Goal: Task Accomplishment & Management: Use online tool/utility

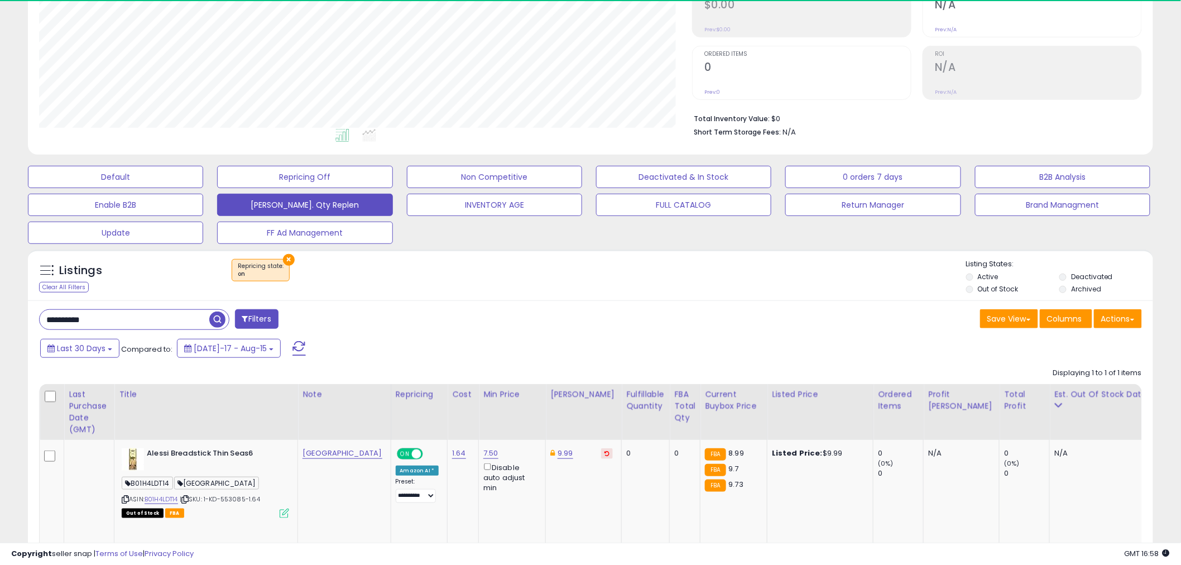
scroll to position [229, 653]
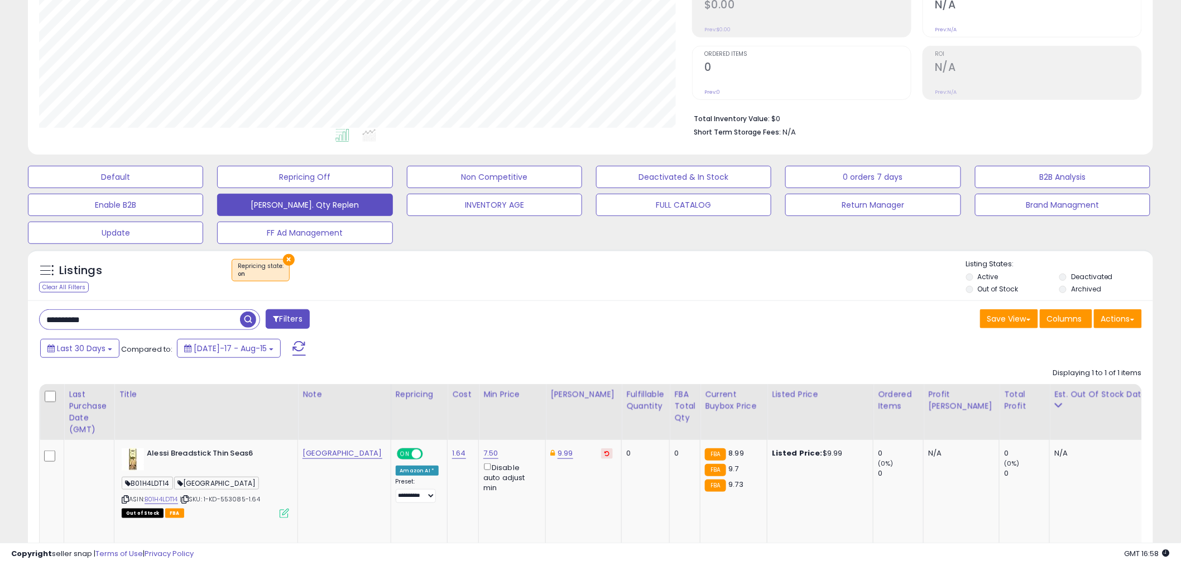
click at [95, 323] on input "**********" at bounding box center [140, 320] width 200 height 20
click at [95, 323] on input "**********" at bounding box center [179, 320] width 278 height 20
type input "**"
click at [323, 325] on span "button" at bounding box center [326, 319] width 16 height 16
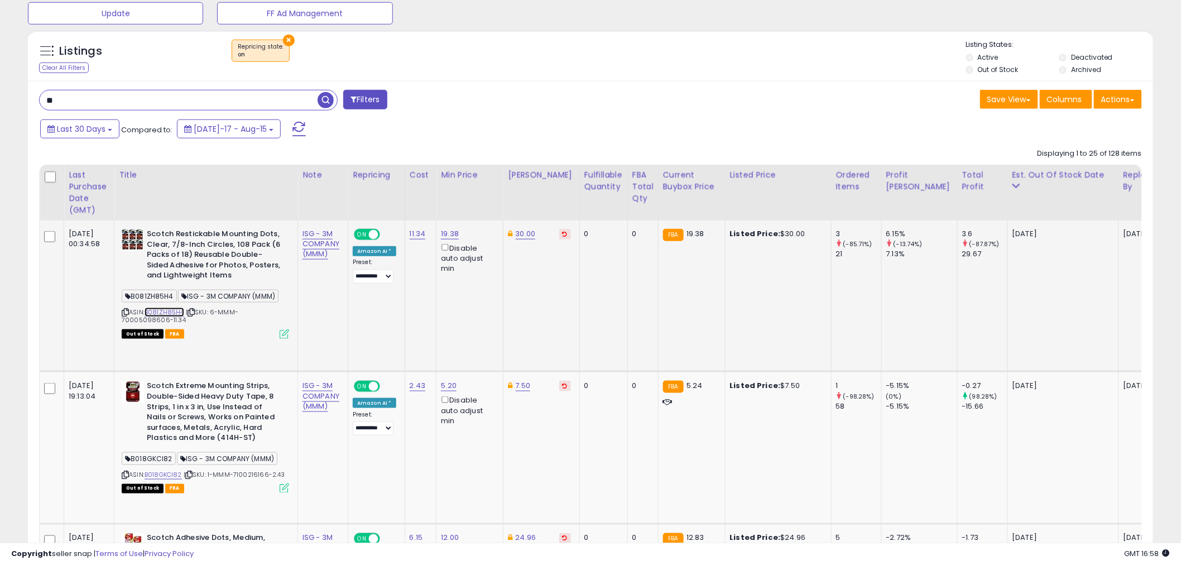
click at [174, 311] on link "B081ZH85H4" at bounding box center [165, 312] width 40 height 9
click at [170, 310] on link "B081ZH85H4" at bounding box center [165, 312] width 40 height 9
click at [127, 311] on icon at bounding box center [125, 312] width 7 height 6
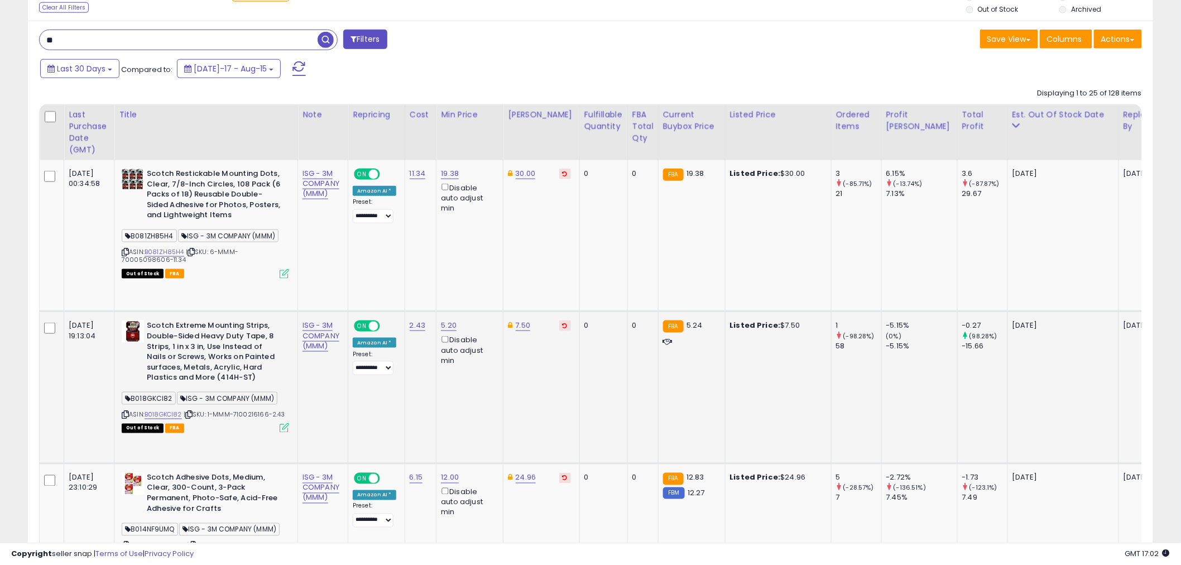
scroll to position [467, 0]
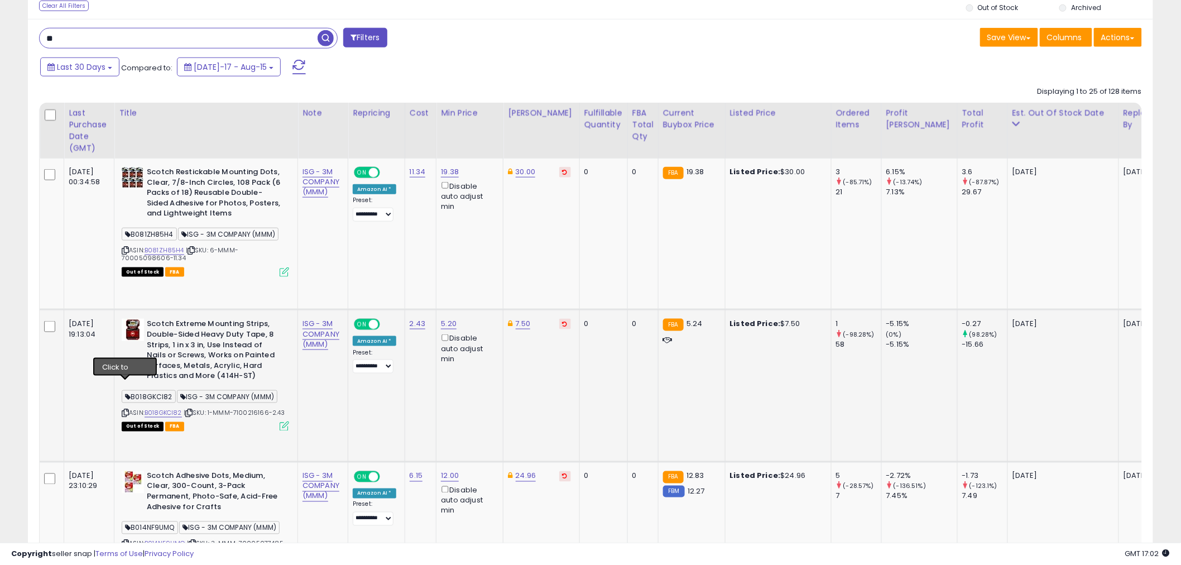
click at [124, 410] on icon at bounding box center [125, 413] width 7 height 6
click at [176, 408] on link "B018GKCI82" at bounding box center [163, 412] width 37 height 9
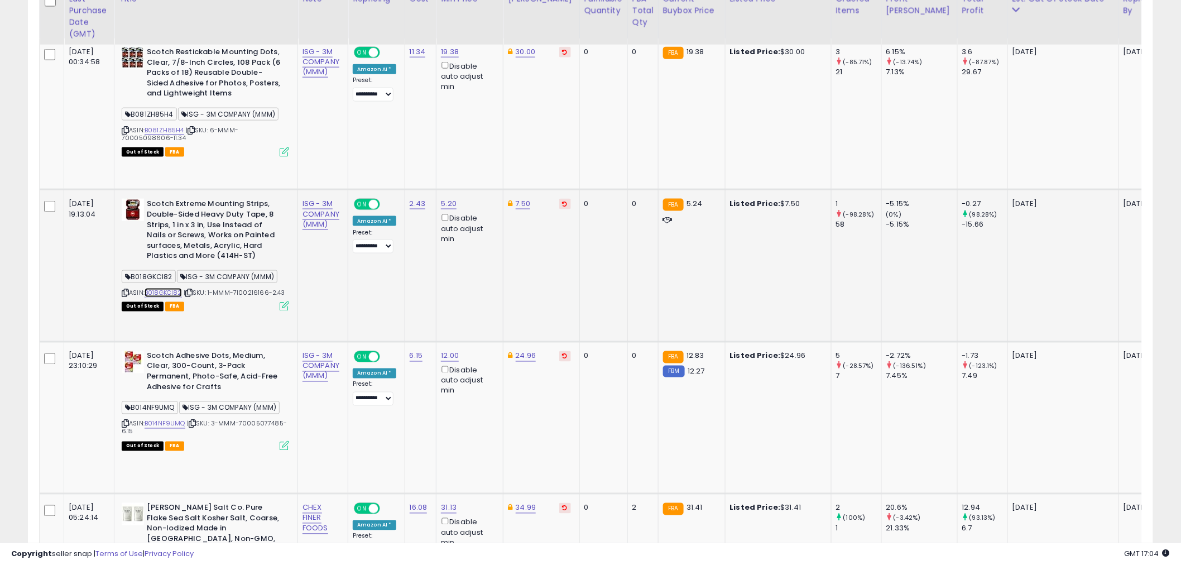
scroll to position [592, 0]
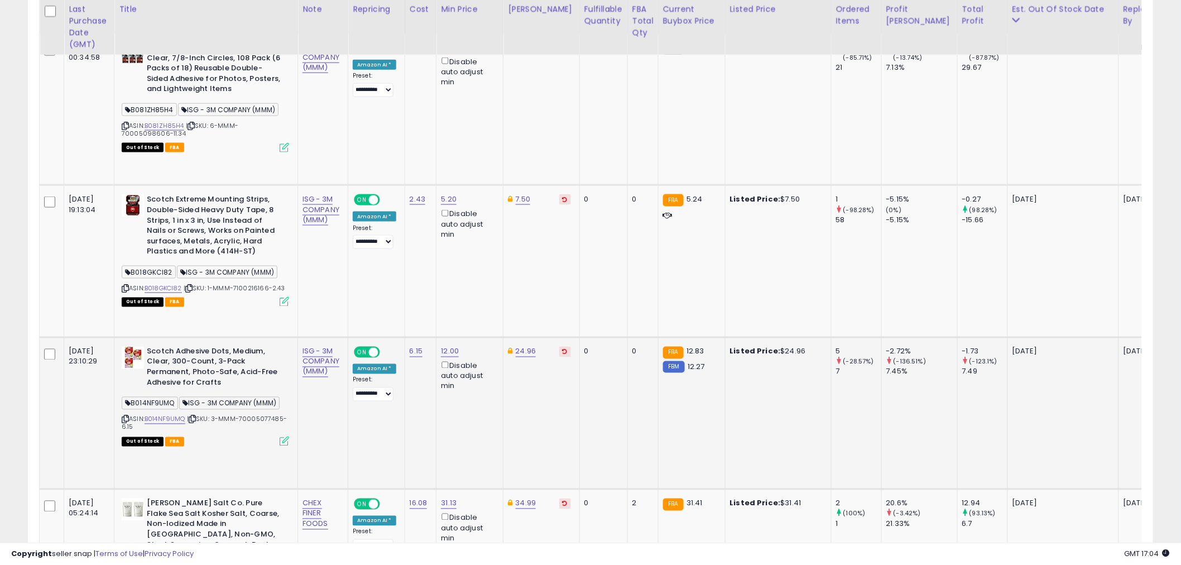
click at [170, 363] on div "ASIN: B014NF9UMQ | SKU: 3-MMM-70005077485-6.15 Out of Stock FBA" at bounding box center [205, 396] width 167 height 98
click at [170, 415] on link "B014NF9UMQ" at bounding box center [165, 419] width 41 height 9
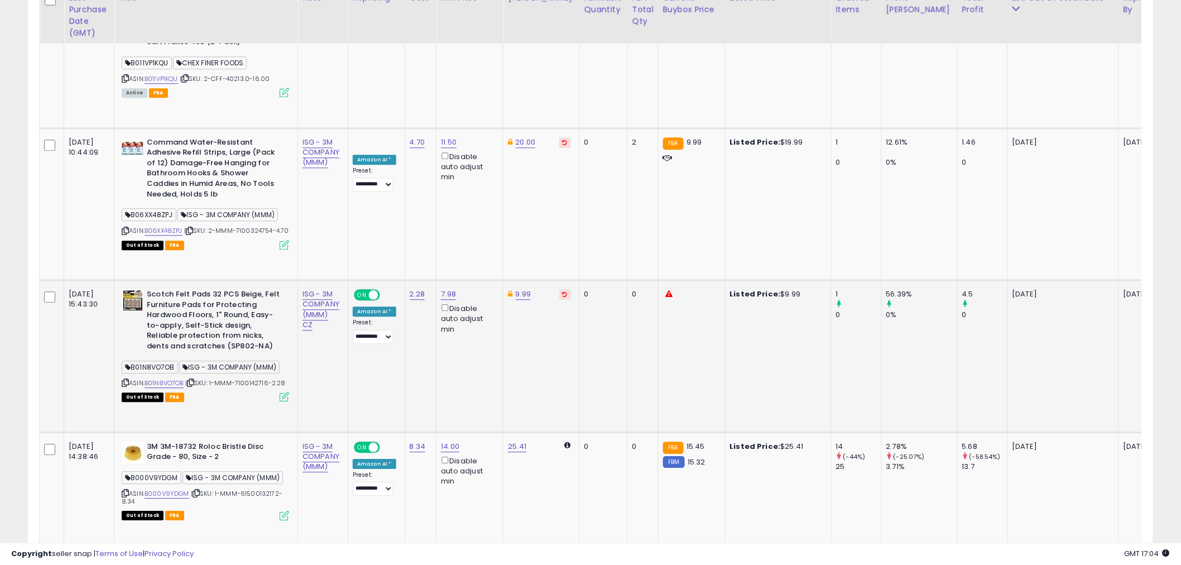
scroll to position [1150, 0]
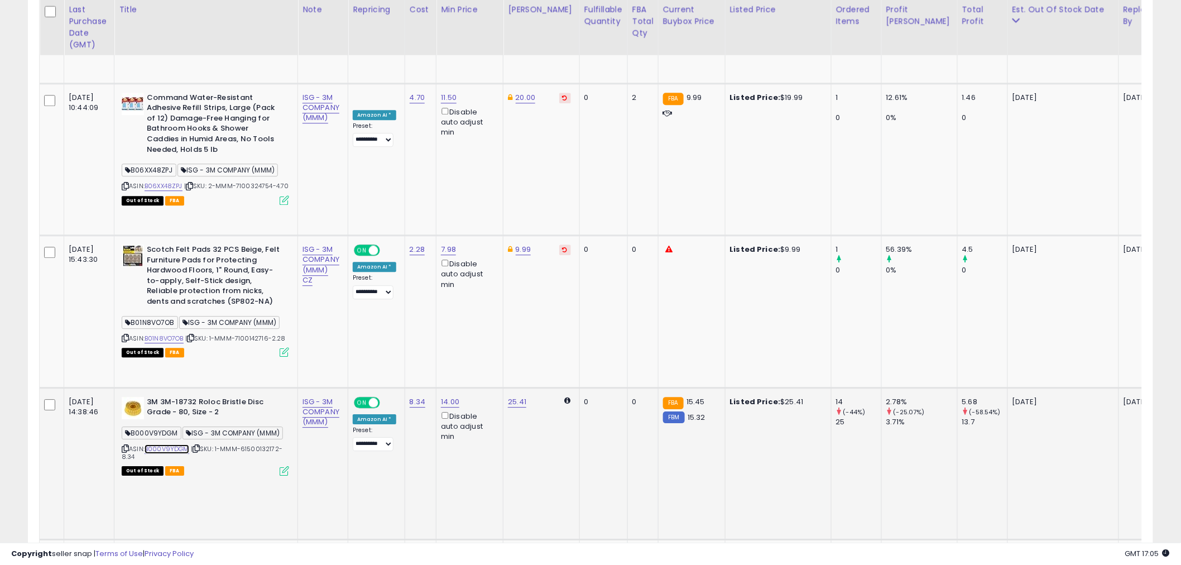
click at [175, 444] on link "B000V9YDGM" at bounding box center [167, 448] width 45 height 9
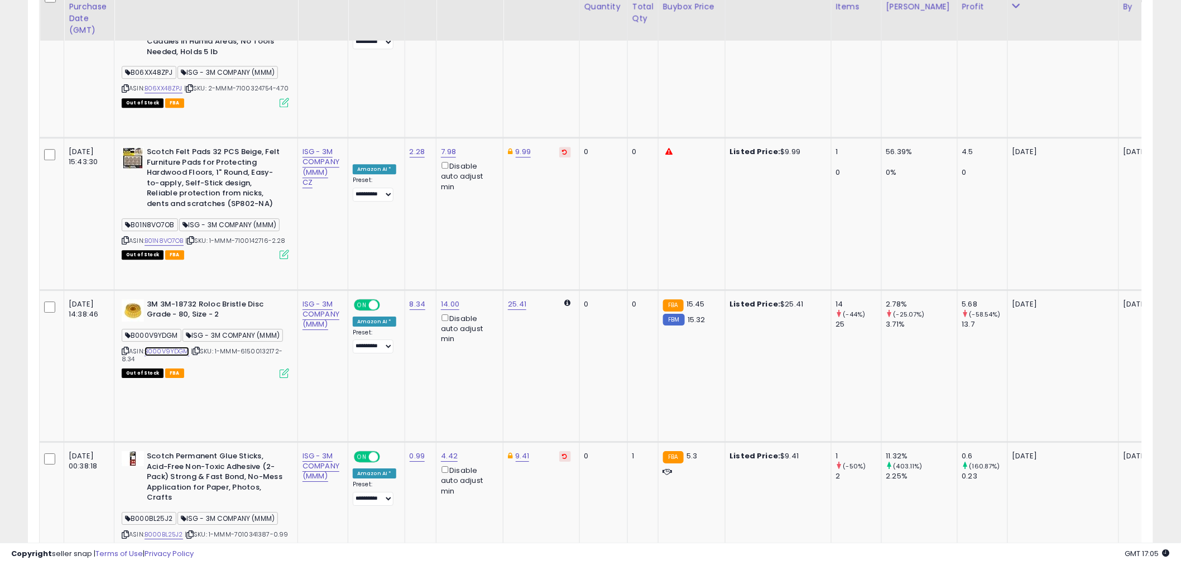
scroll to position [1274, 0]
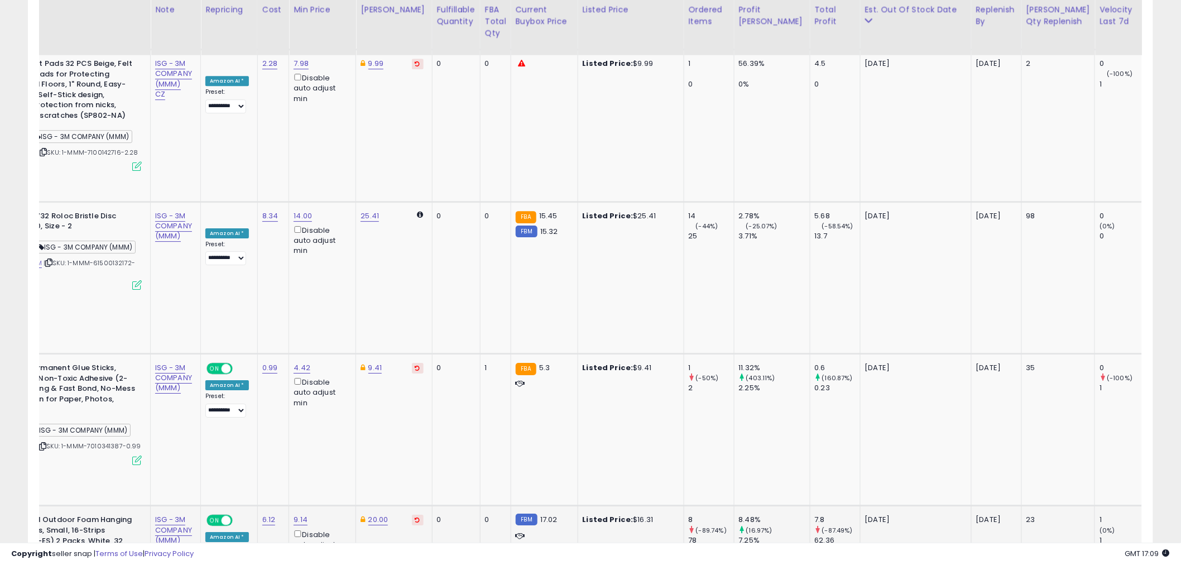
scroll to position [0, 0]
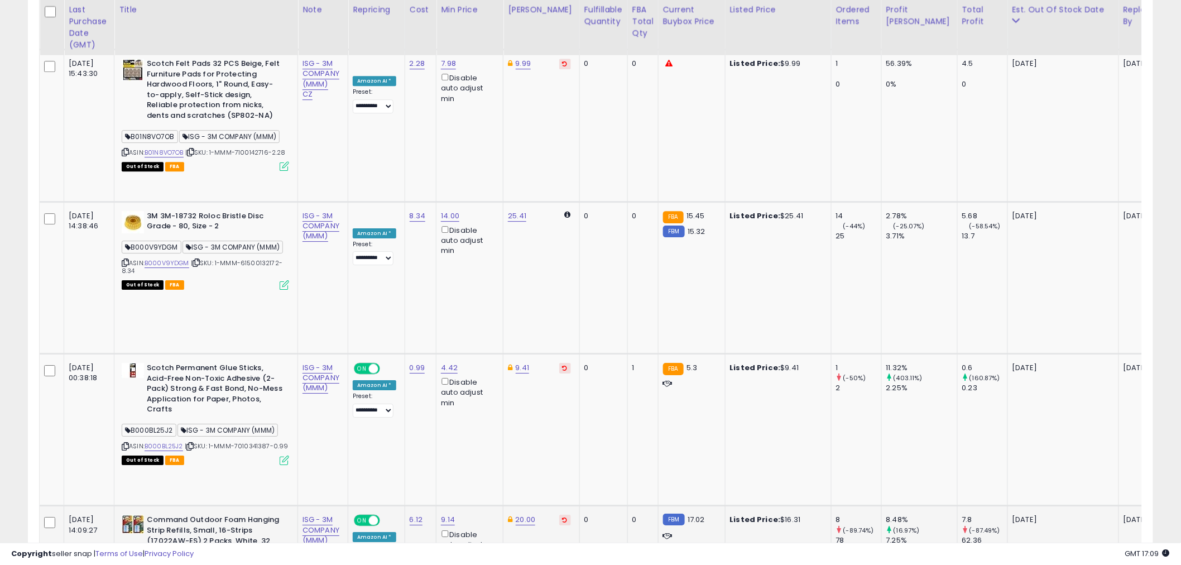
drag, startPoint x: 976, startPoint y: 309, endPoint x: 564, endPoint y: 307, distance: 411.9
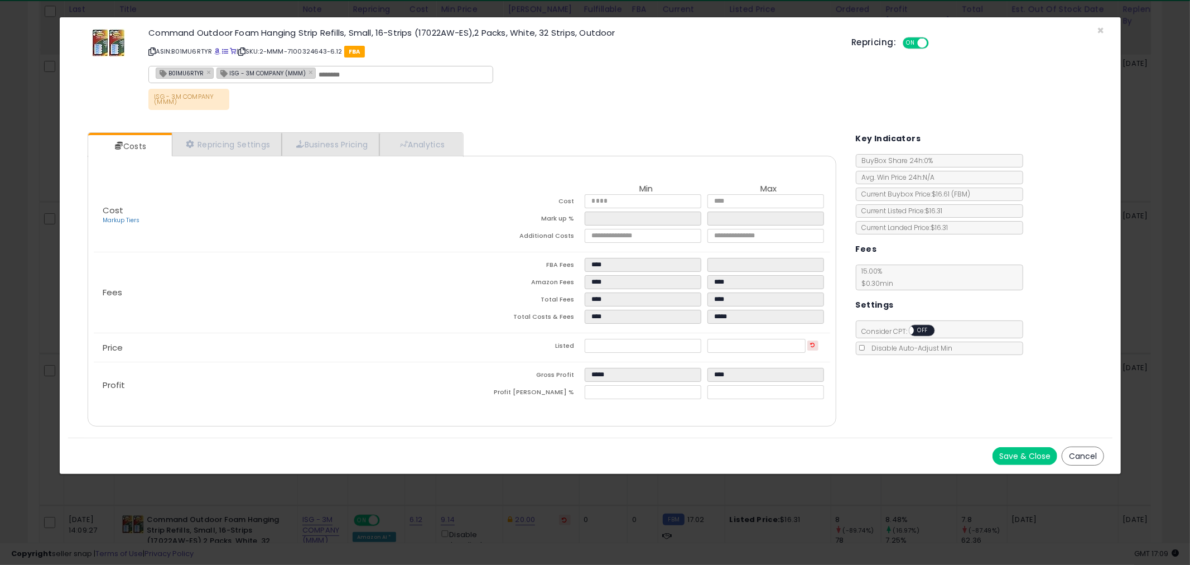
click at [450, 156] on div "Cost Markup Tiers Min Max Cost **** **** Mark up % ****** ****** Additional Cos…" at bounding box center [462, 291] width 749 height 271
click at [439, 142] on link "Analytics" at bounding box center [421, 144] width 83 height 23
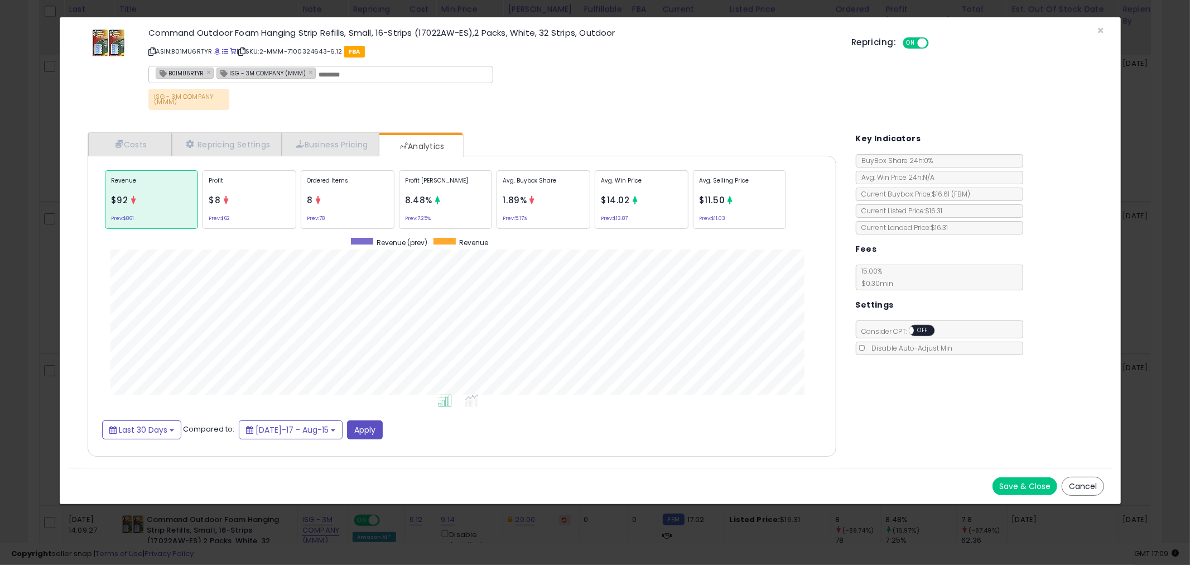
click at [324, 193] on div "Ordered Items 8 Prev: 78" at bounding box center [348, 199] width 94 height 59
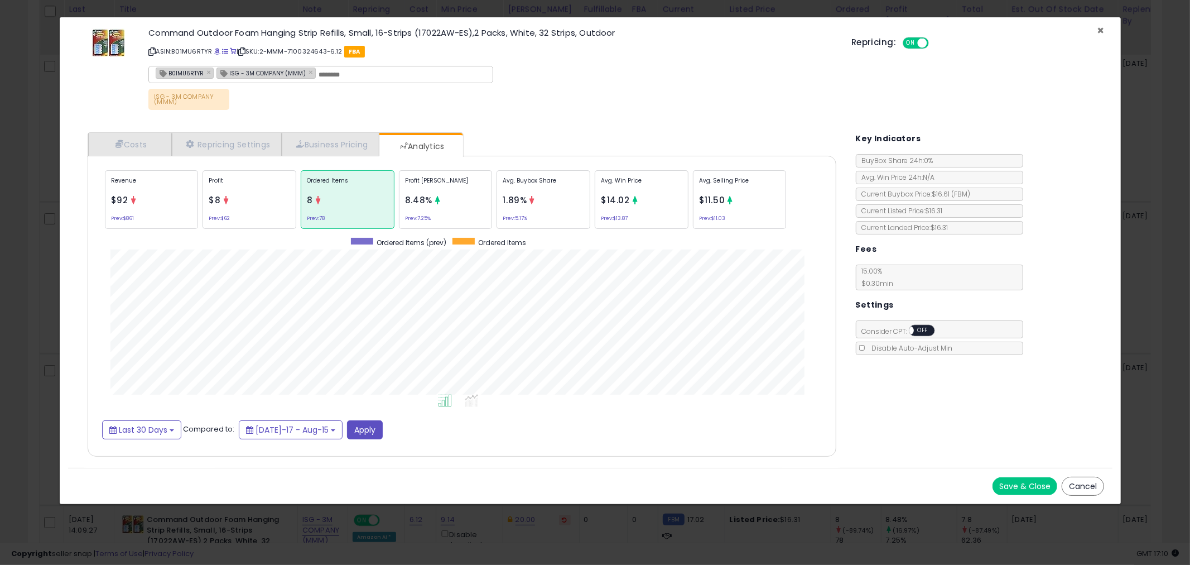
click at [1101, 27] on span "×" at bounding box center [1100, 30] width 7 height 16
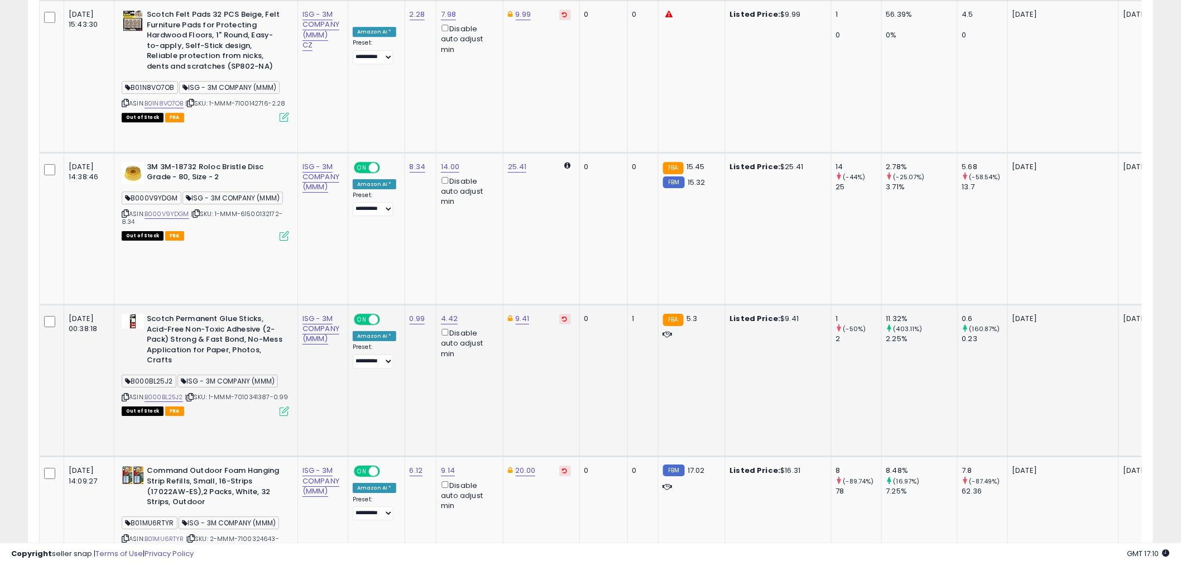
scroll to position [1397, 0]
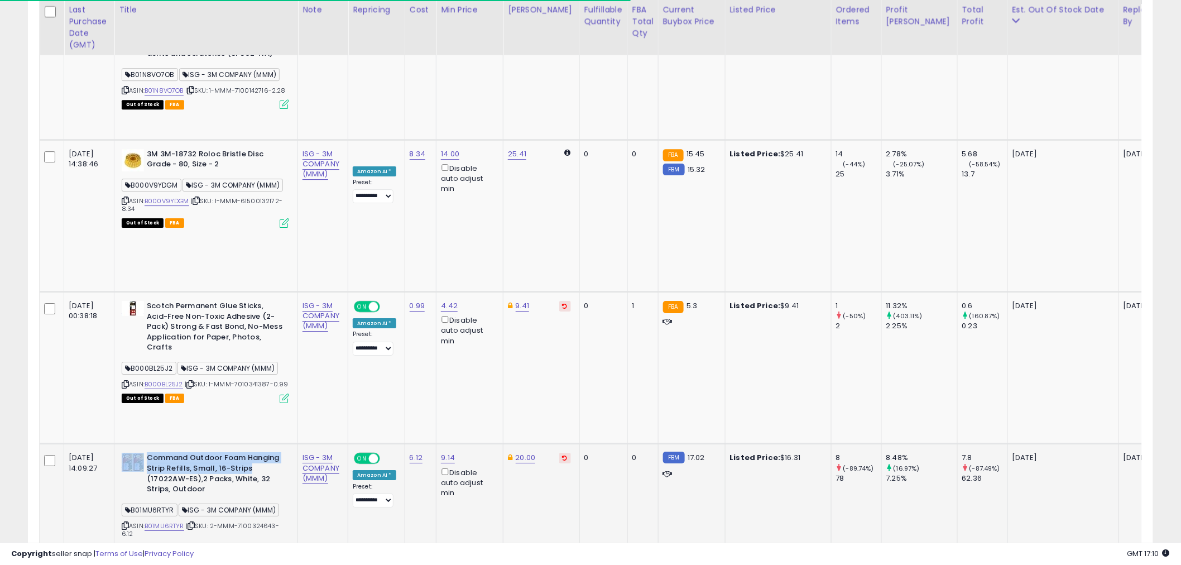
drag, startPoint x: 145, startPoint y: 199, endPoint x: 250, endPoint y: 213, distance: 105.8
click at [250, 453] on div "Command Outdoor Foam Hanging Strip Refills, Small, 16-Strips (17022AW-ES),2 Pac…" at bounding box center [205, 475] width 167 height 44
copy div "Command Outdoor Foam Hanging Strip Refills, Small, 16-Strips"
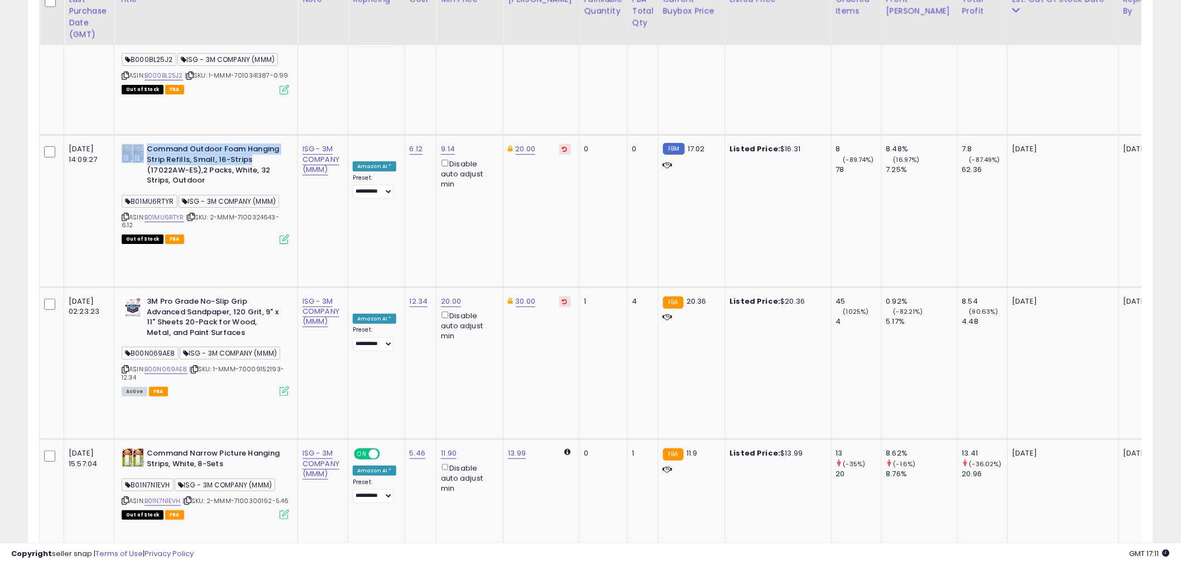
scroll to position [1708, 0]
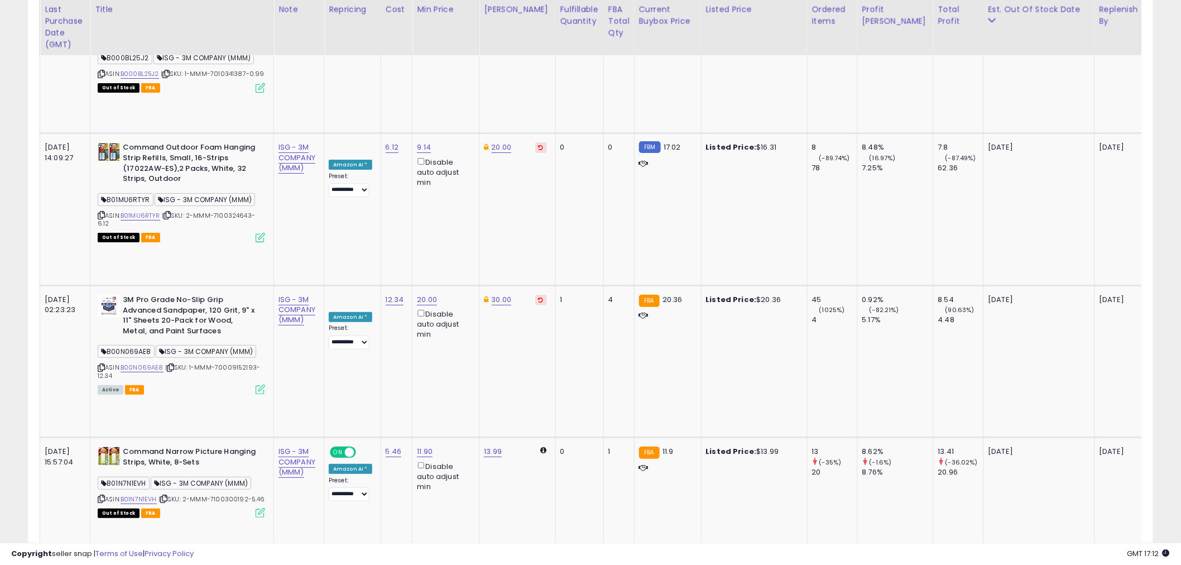
scroll to position [0, 81]
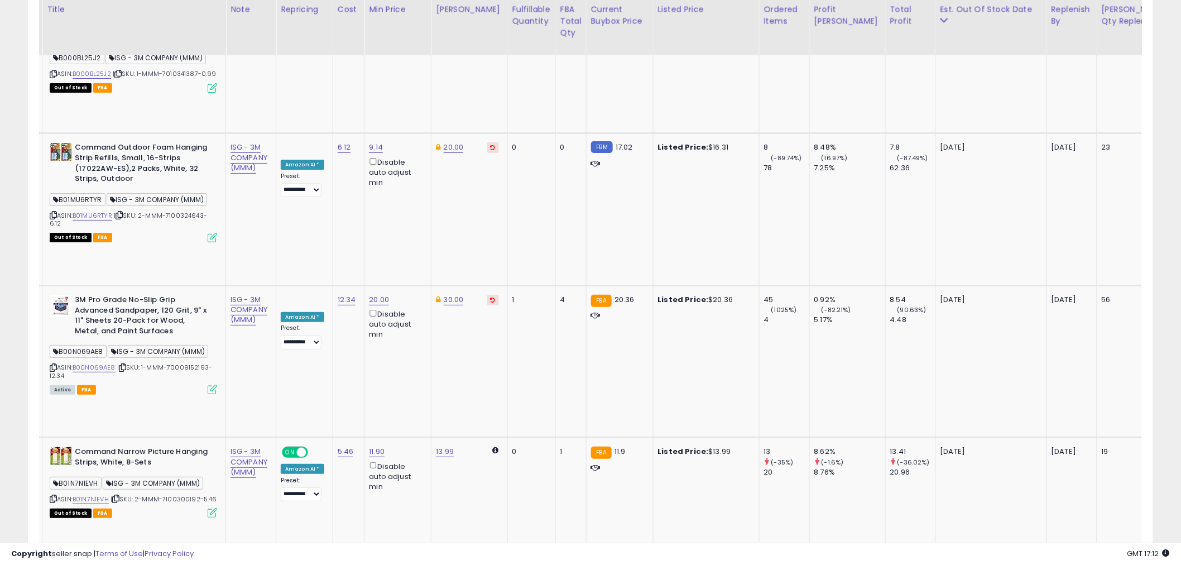
drag, startPoint x: 354, startPoint y: 277, endPoint x: 389, endPoint y: 279, distance: 34.7
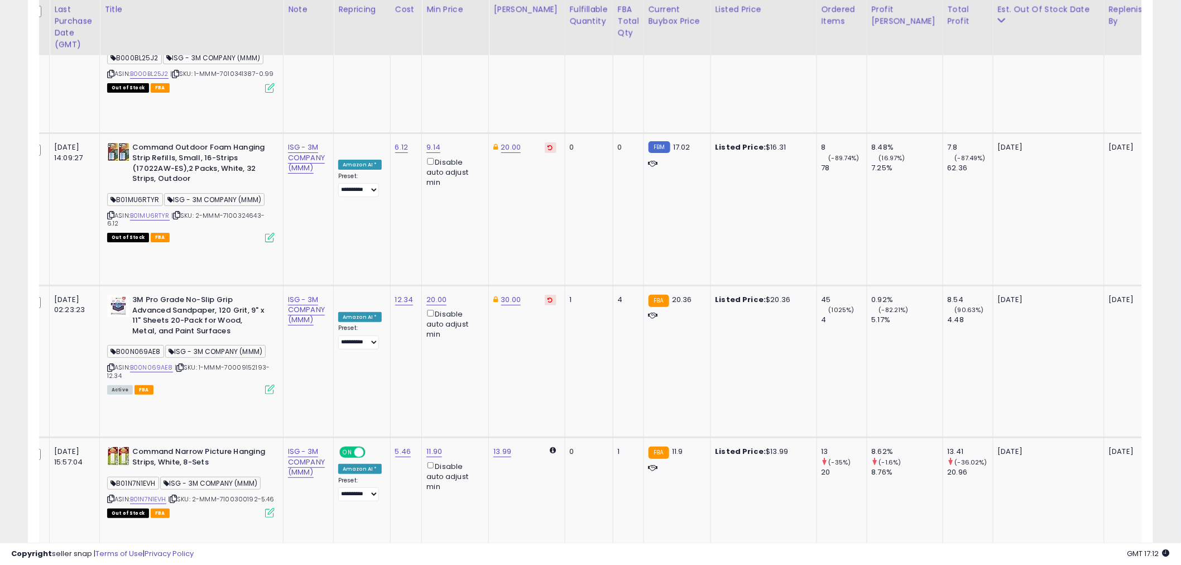
scroll to position [0, 0]
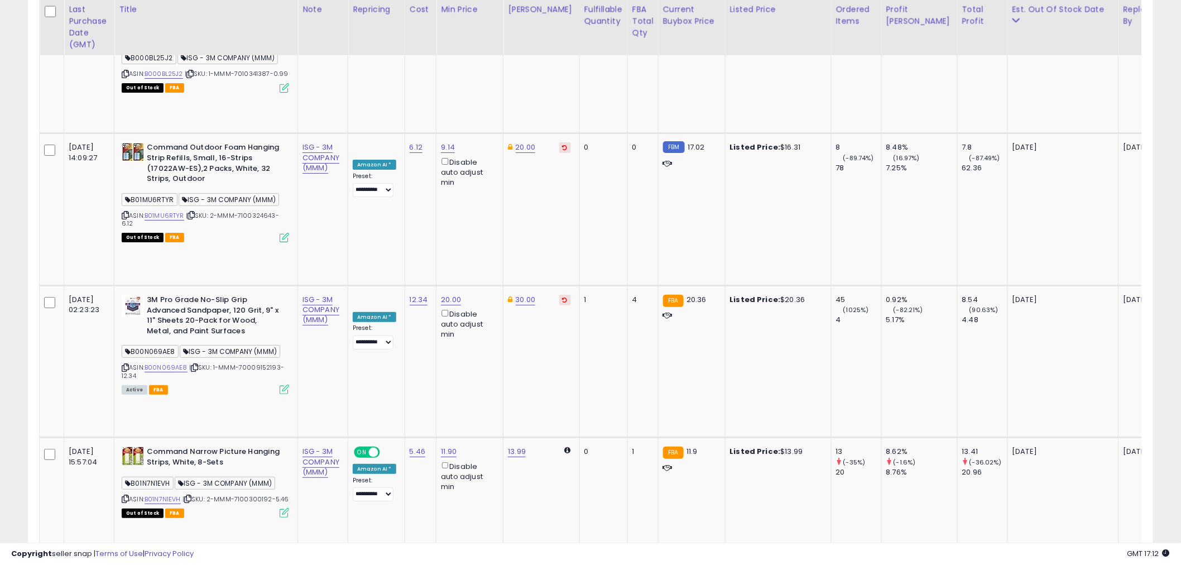
drag, startPoint x: 387, startPoint y: 270, endPoint x: 329, endPoint y: 270, distance: 58.0
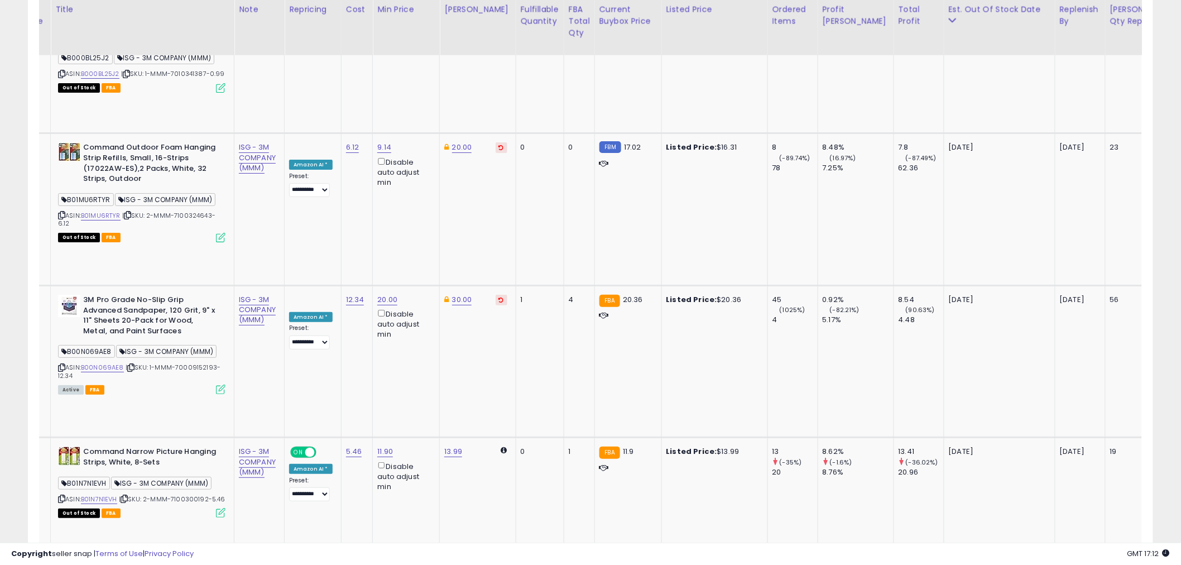
scroll to position [0, 28]
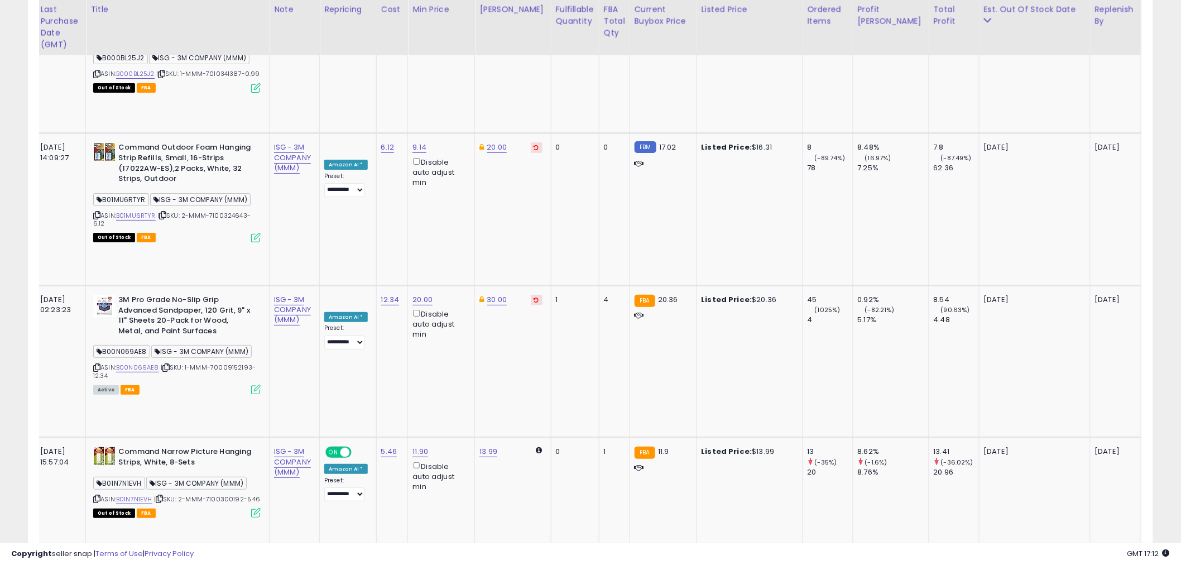
drag, startPoint x: 257, startPoint y: 257, endPoint x: 220, endPoint y: 256, distance: 36.3
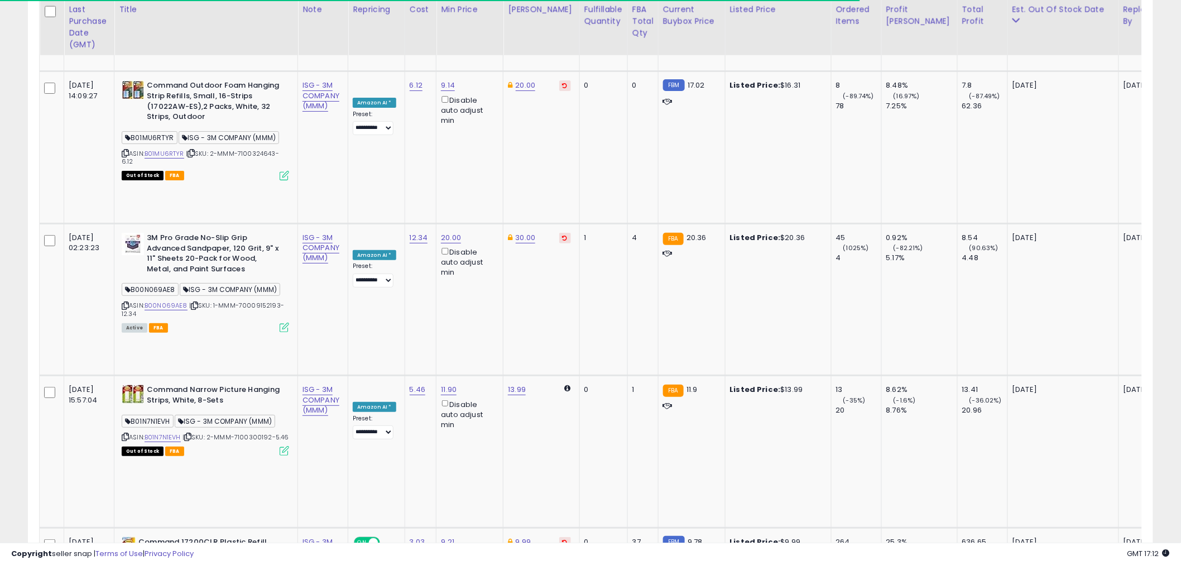
drag, startPoint x: 275, startPoint y: 367, endPoint x: 193, endPoint y: 369, distance: 81.5
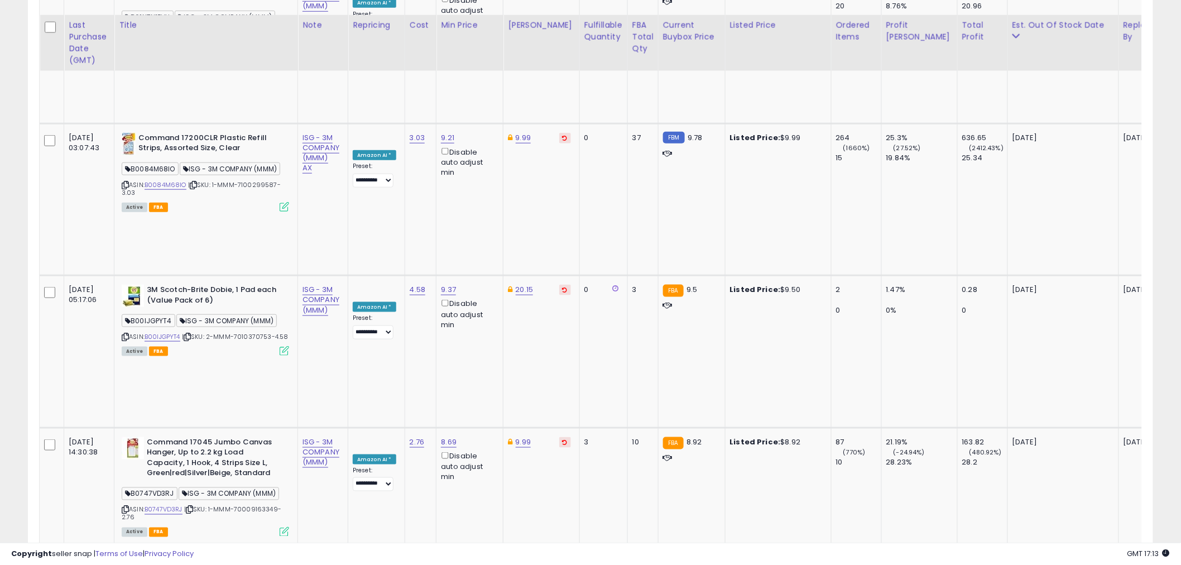
scroll to position [2203, 0]
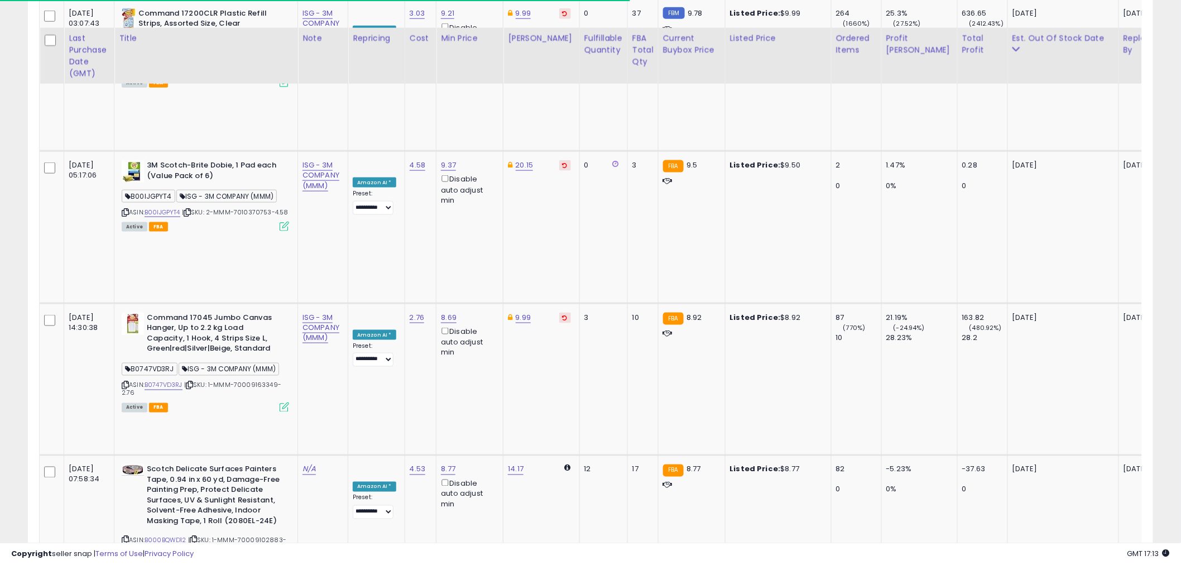
scroll to position [2328, 0]
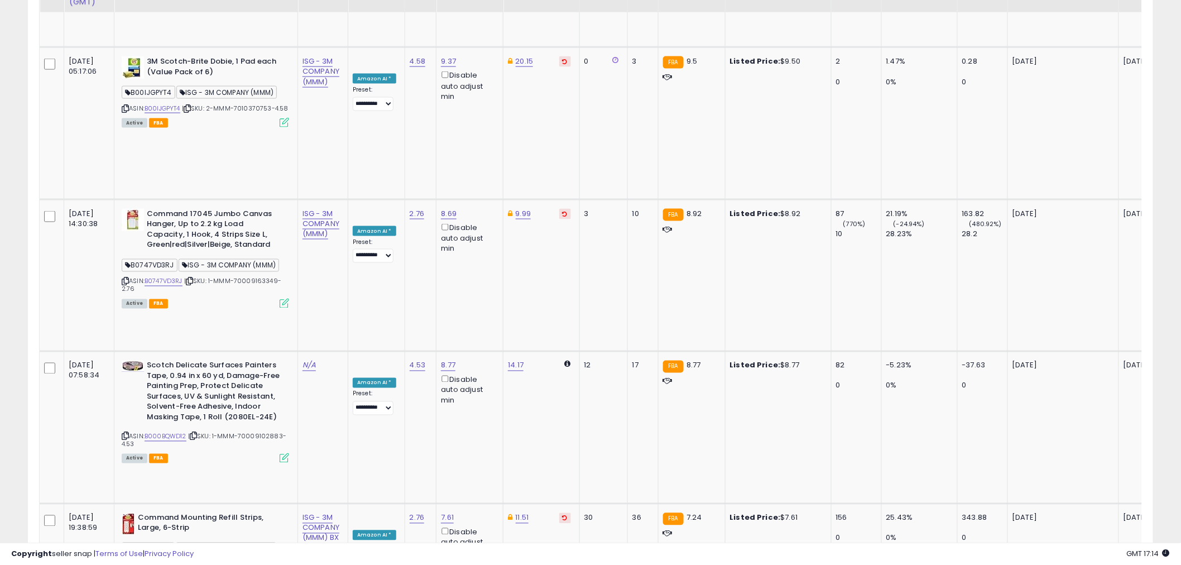
scroll to position [2452, 0]
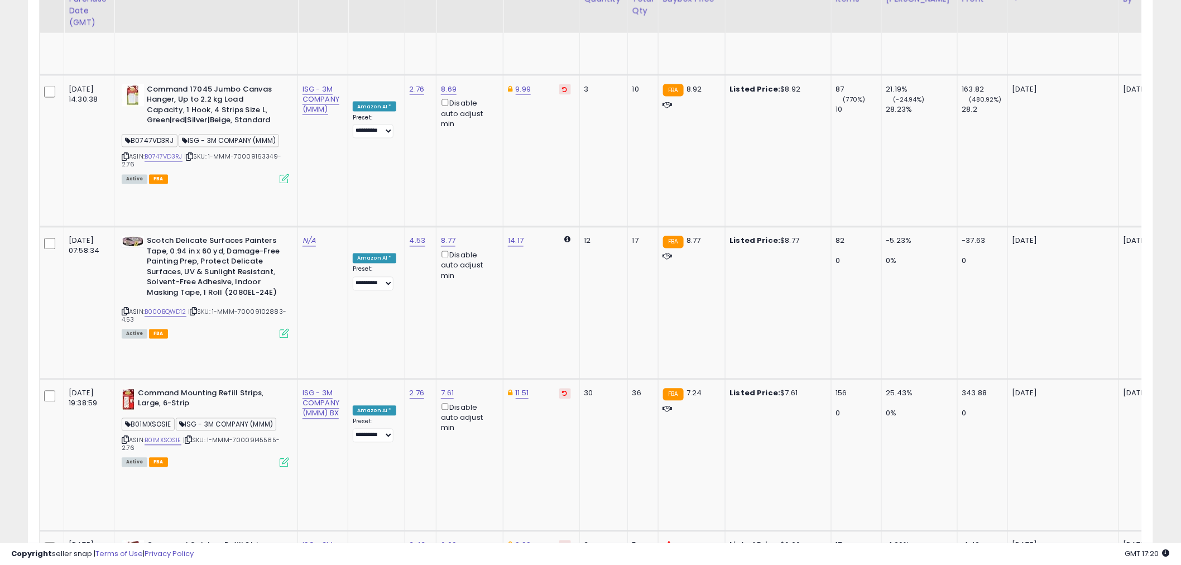
scroll to position [2576, 0]
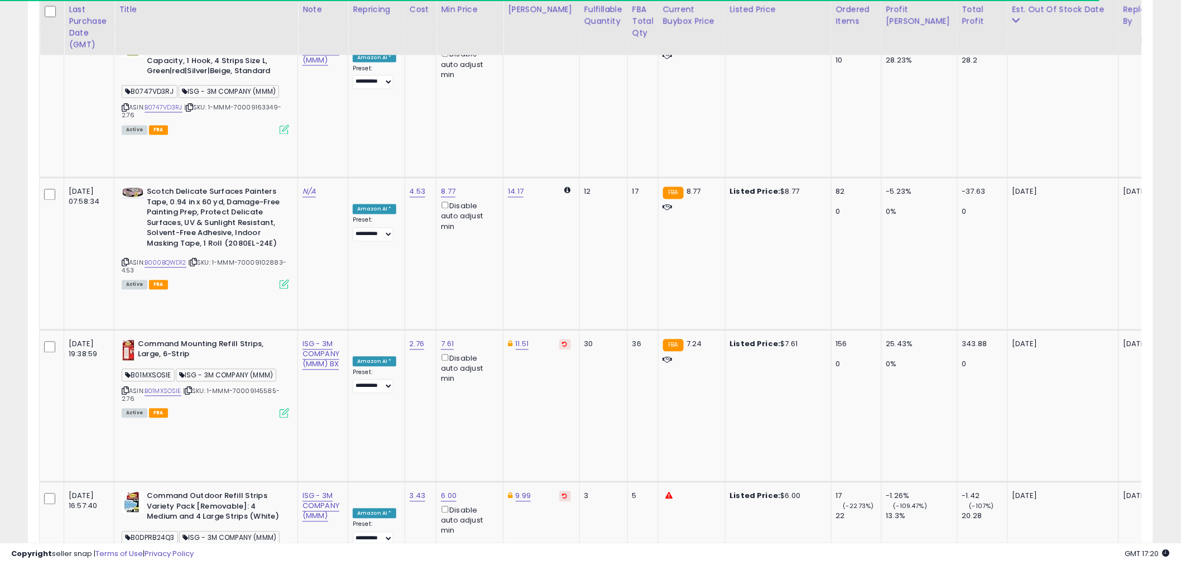
drag, startPoint x: 601, startPoint y: 542, endPoint x: 617, endPoint y: 542, distance: 15.6
click at [617, 542] on div "Copyright seller snap | Terms of Use | Privacy Policy GMT 17:20 Authorization r…" at bounding box center [590, 553] width 1181 height 22
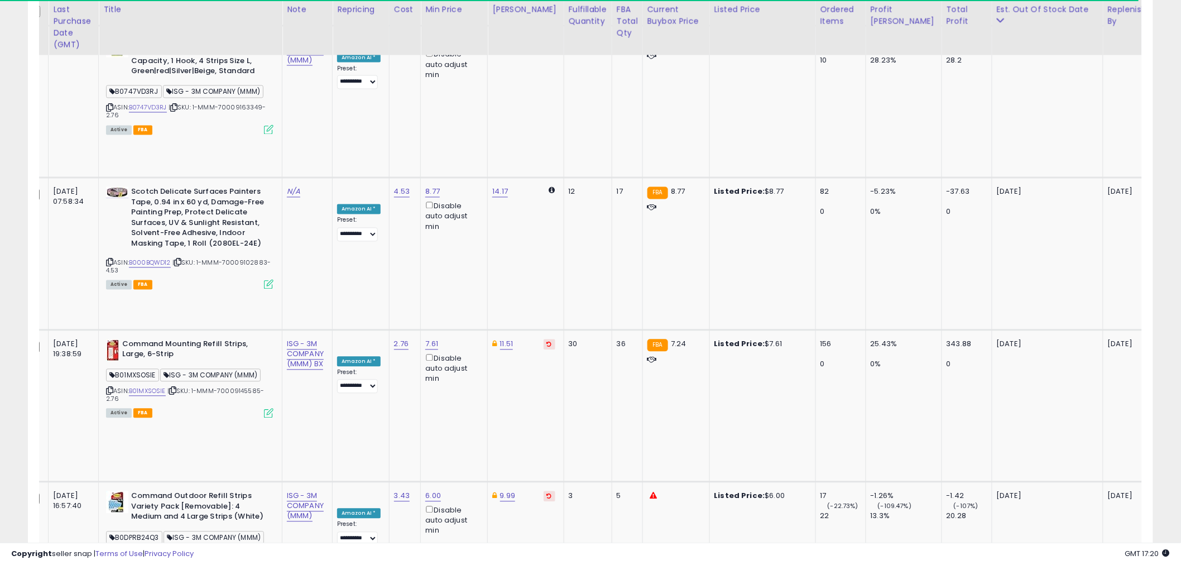
scroll to position [0, 0]
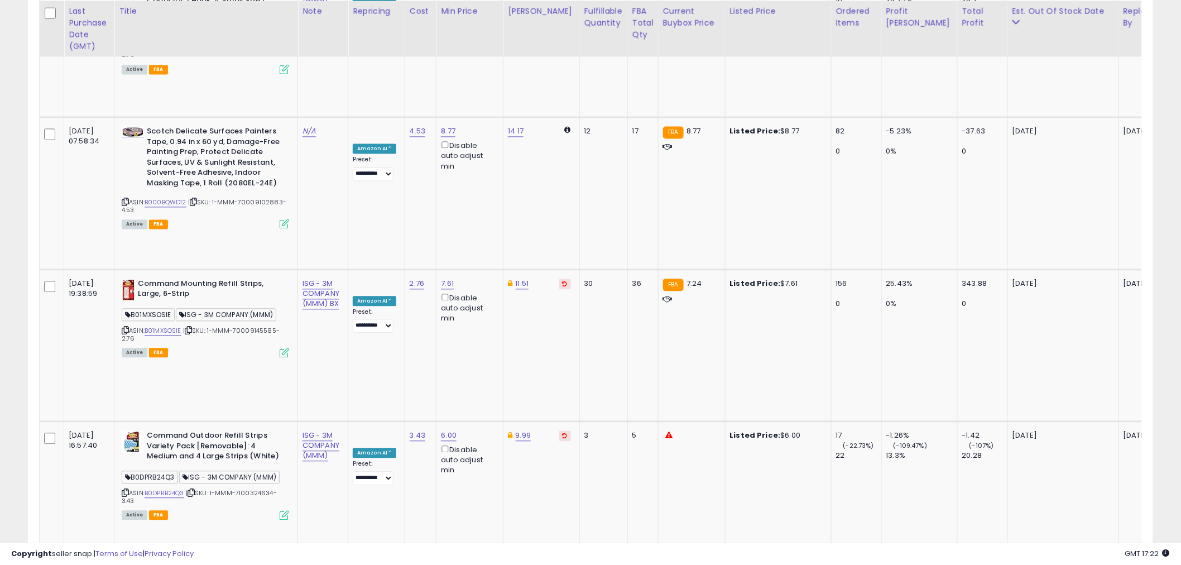
scroll to position [2638, 0]
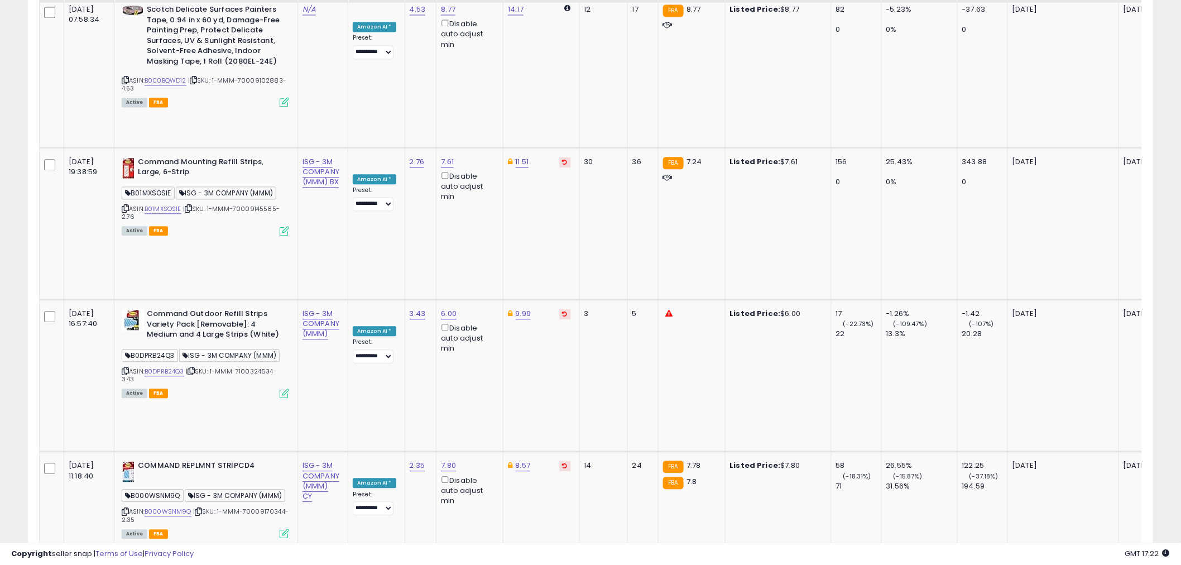
scroll to position [2761, 0]
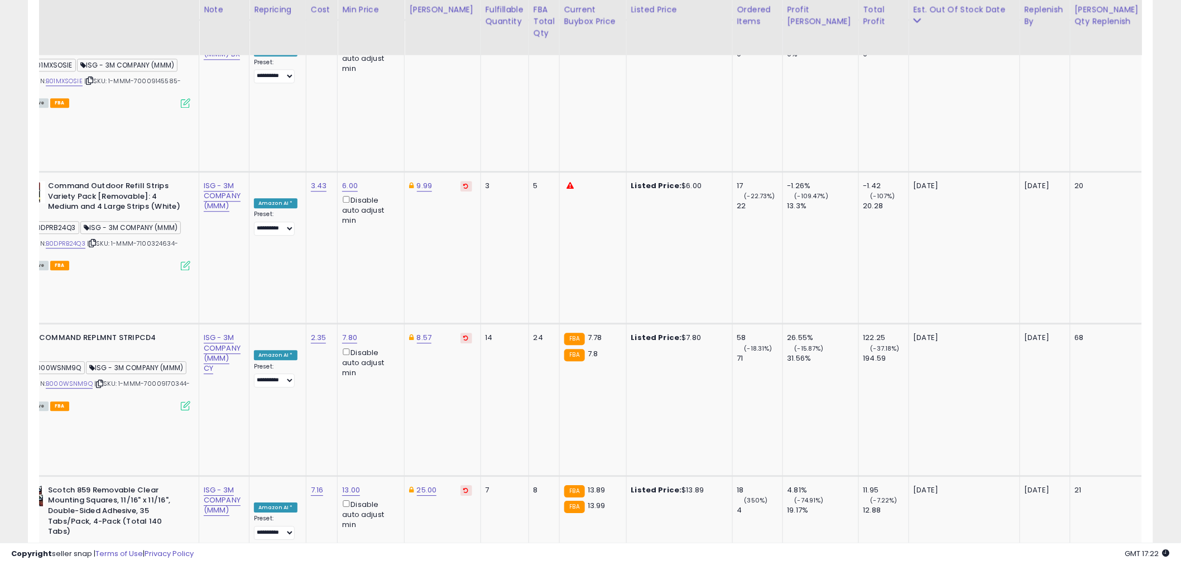
scroll to position [0, 95]
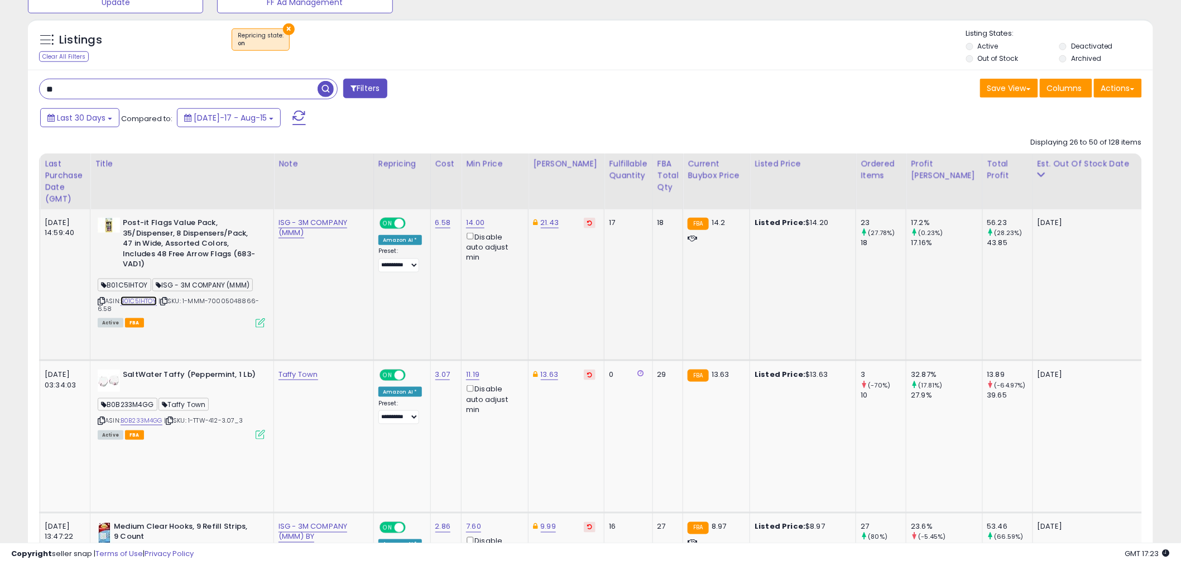
click at [144, 297] on link "B01C5IHTOY" at bounding box center [139, 300] width 36 height 9
click at [96, 299] on div "Post-it Flags Value Pack, 35/Dispenser, 8 Dispensers/Pack, 47 in Wide, Assorted…" at bounding box center [180, 272] width 170 height 109
click at [101, 299] on icon at bounding box center [101, 301] width 7 height 6
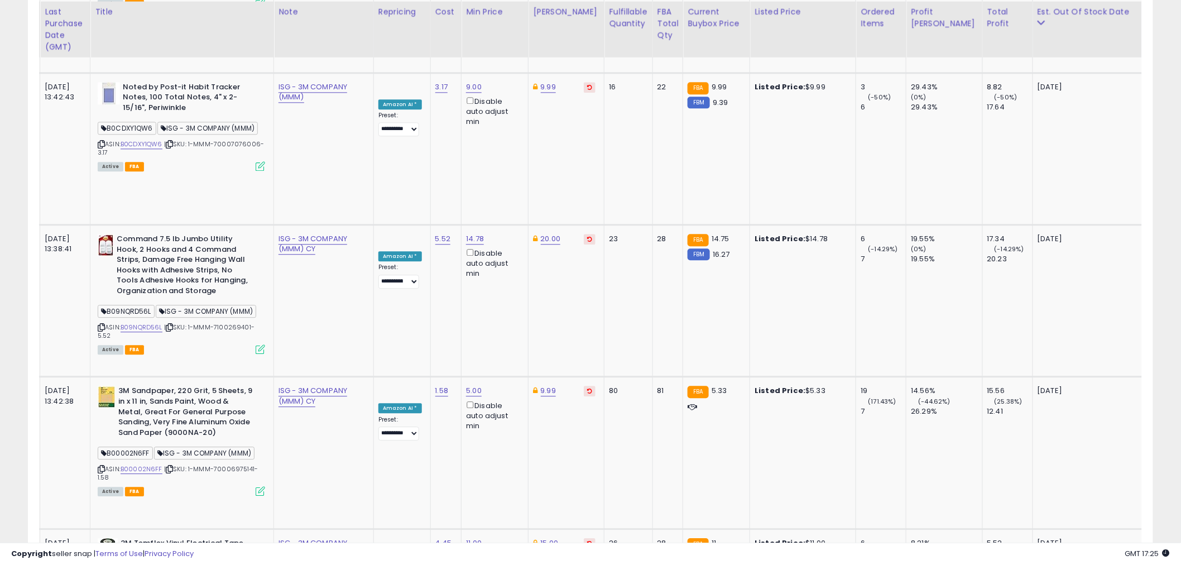
scroll to position [2835, 0]
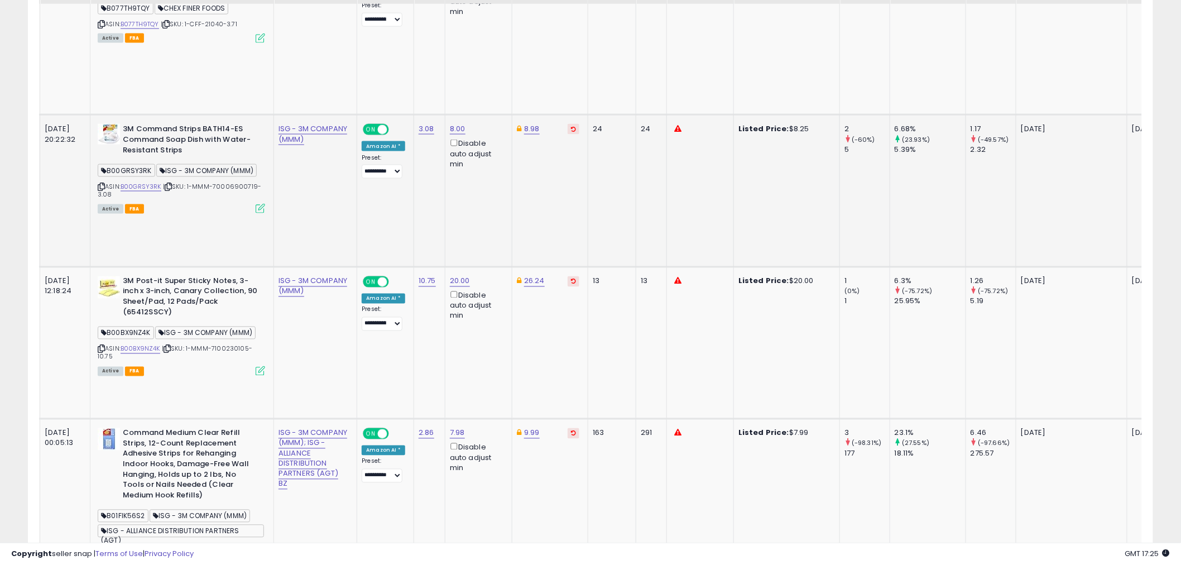
scroll to position [665, 0]
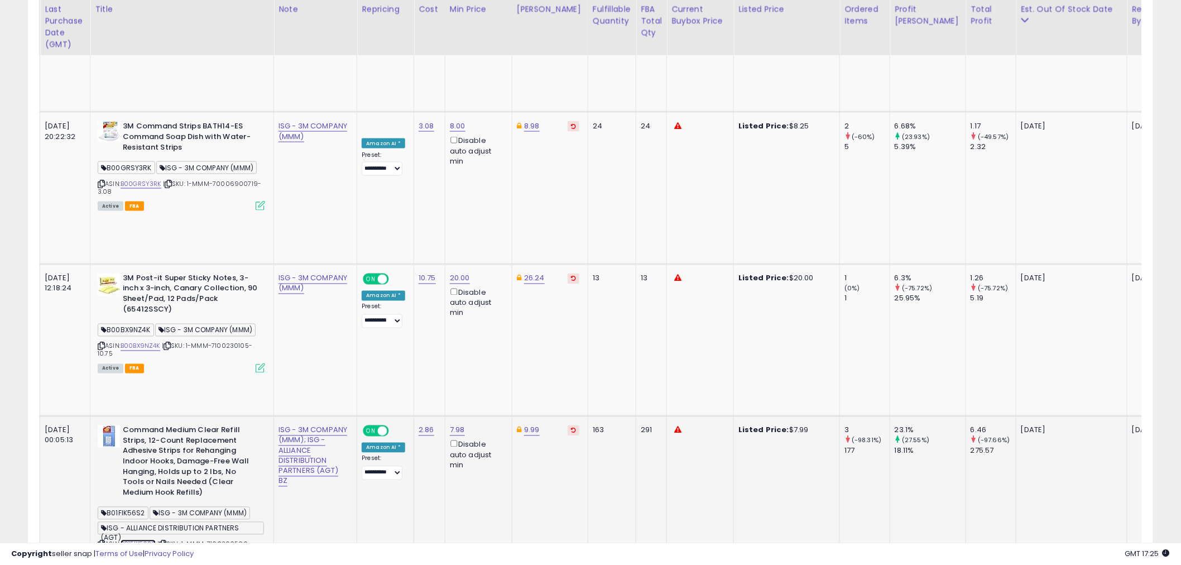
click at [137, 540] on link "B01FIK56S2" at bounding box center [138, 544] width 35 height 9
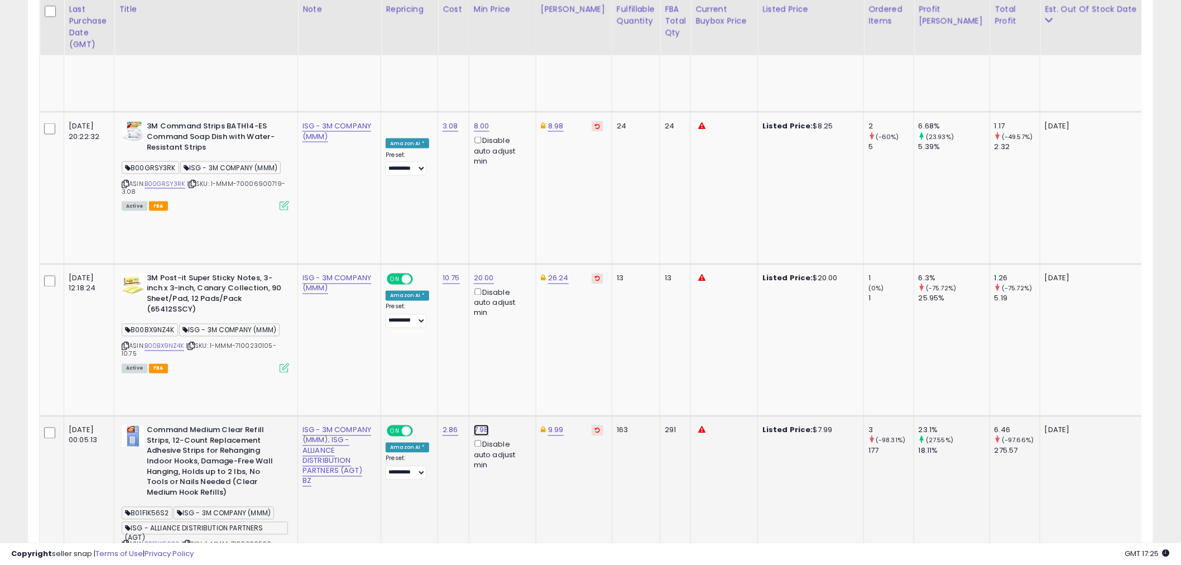
click at [474, 425] on link "7.98" at bounding box center [481, 430] width 15 height 11
click at [474, 244] on input "****" at bounding box center [425, 241] width 99 height 19
type input "****"
click at [474, 244] on input "****" at bounding box center [425, 241] width 99 height 19
click at [498, 243] on button "submit" at bounding box center [488, 240] width 19 height 17
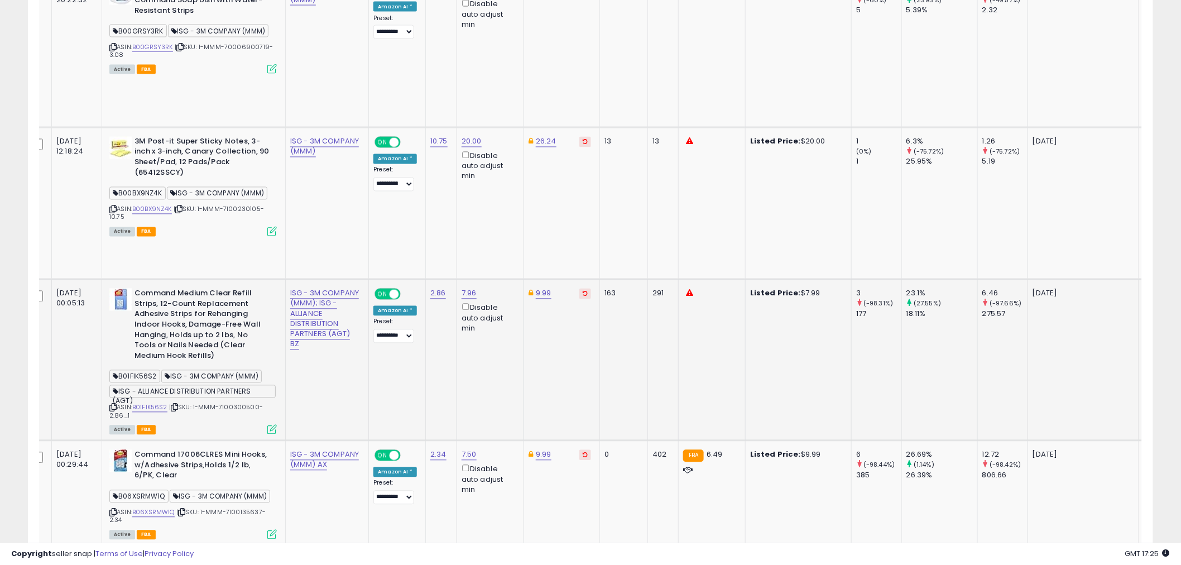
scroll to position [851, 0]
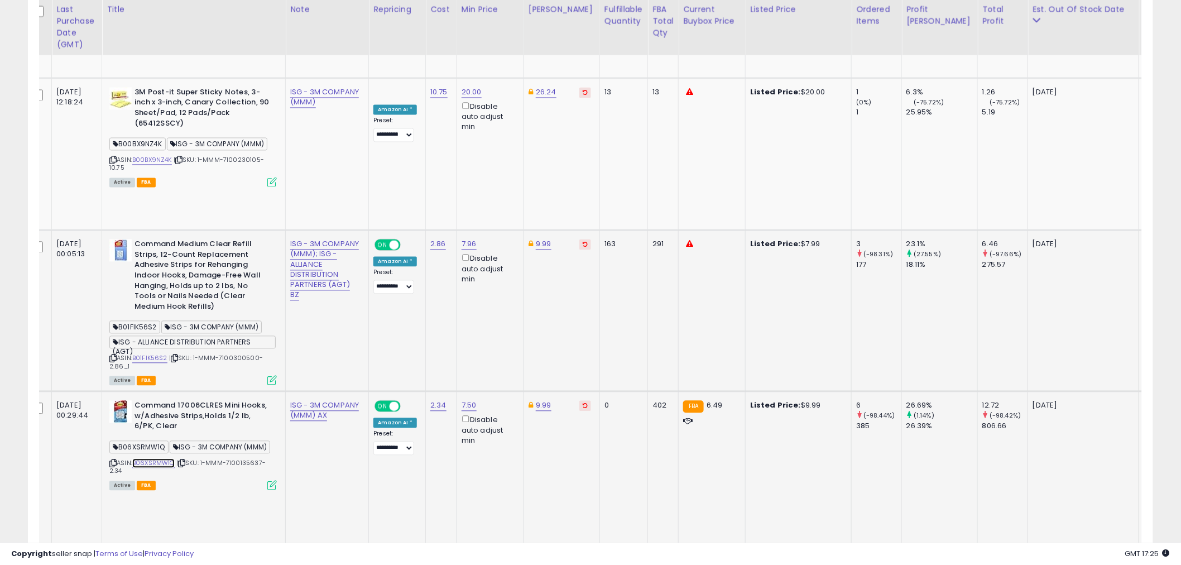
click at [162, 459] on link "B06XSRMW1Q" at bounding box center [153, 463] width 42 height 9
click at [113, 460] on icon at bounding box center [112, 463] width 7 height 6
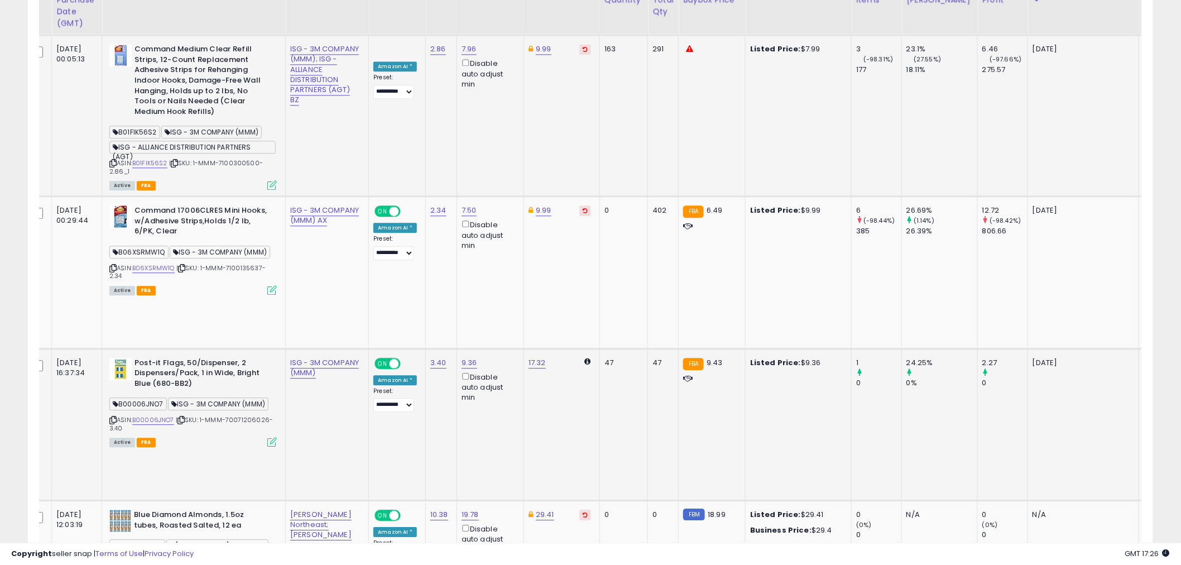
scroll to position [1098, 0]
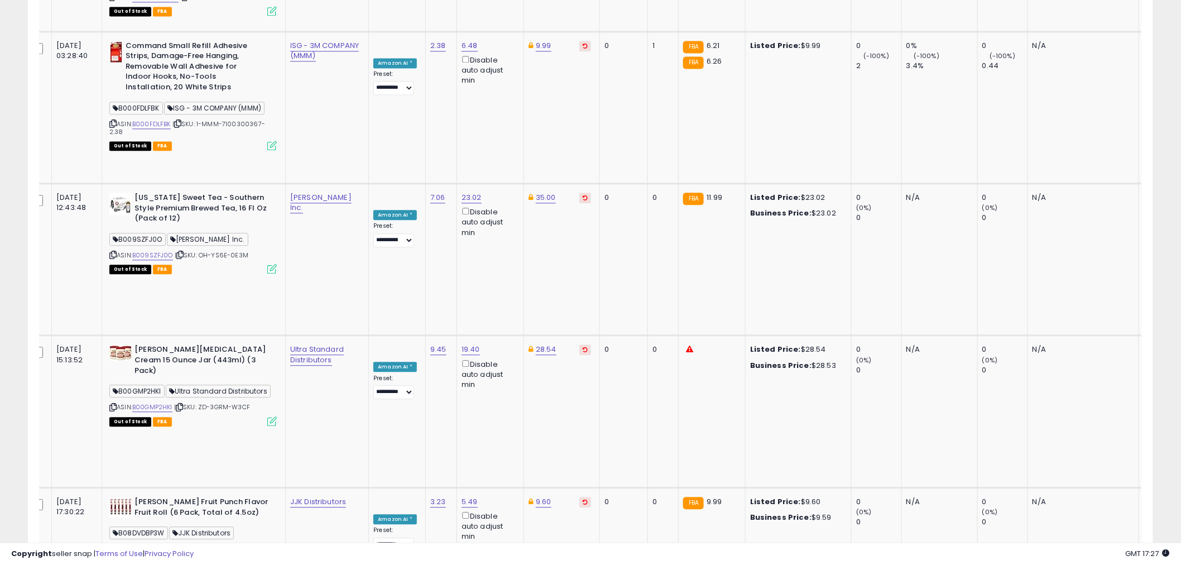
scroll to position [2773, 0]
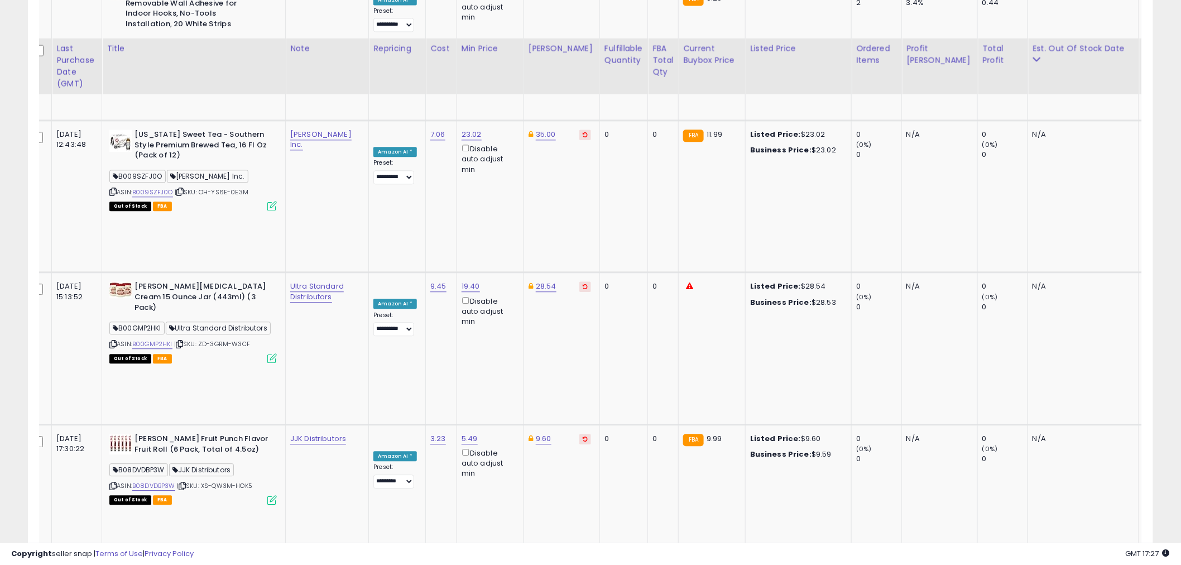
scroll to position [2835, 0]
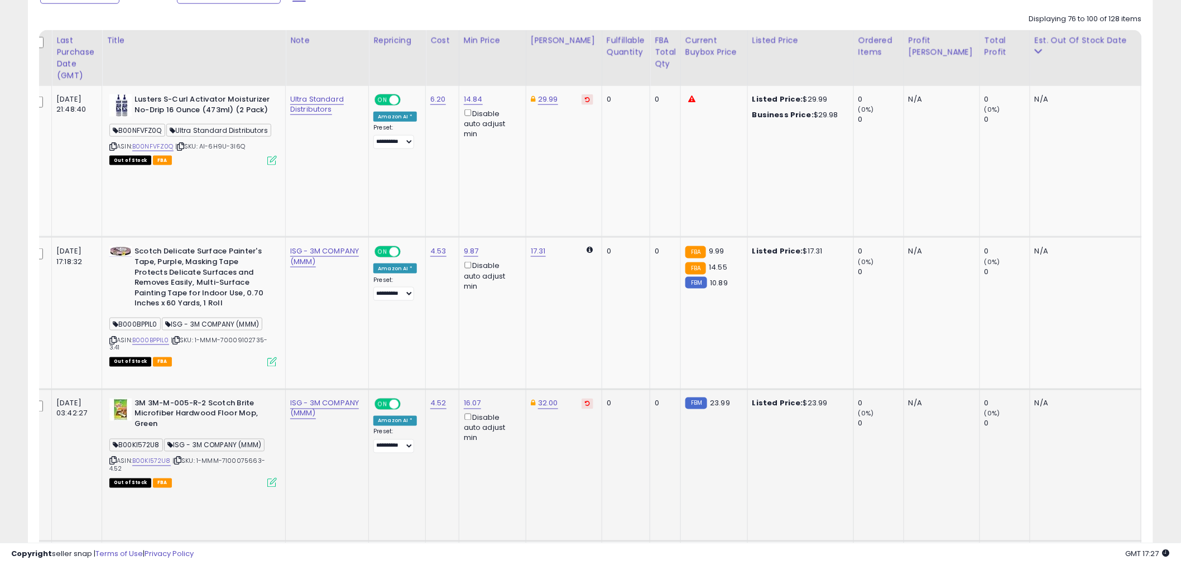
scroll to position [540, 0]
click at [213, 438] on span "ISG - 3M COMPANY (MMM)" at bounding box center [214, 444] width 100 height 13
copy span "COMPANY"
click at [213, 438] on span "ISG - 3M COMPANY (MMM)" at bounding box center [214, 444] width 100 height 13
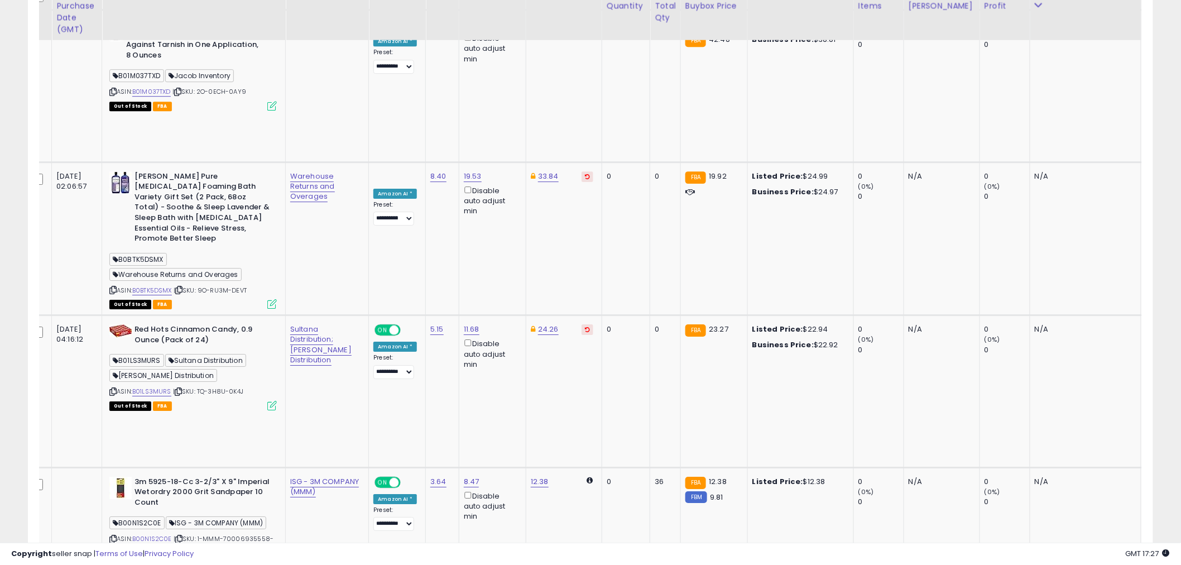
scroll to position [1409, 0]
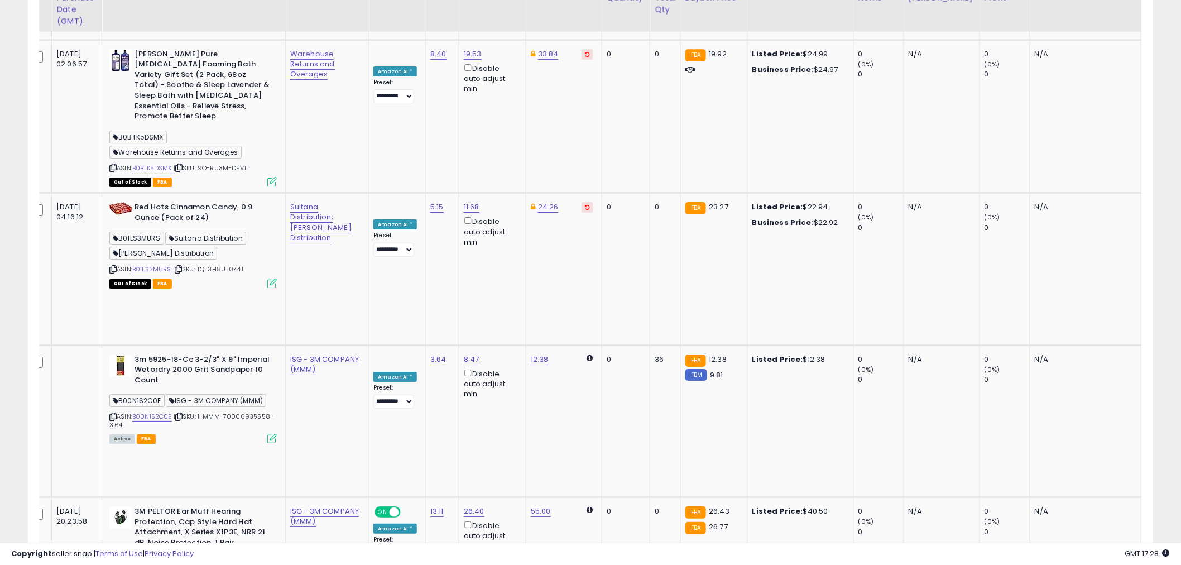
scroll to position [1533, 0]
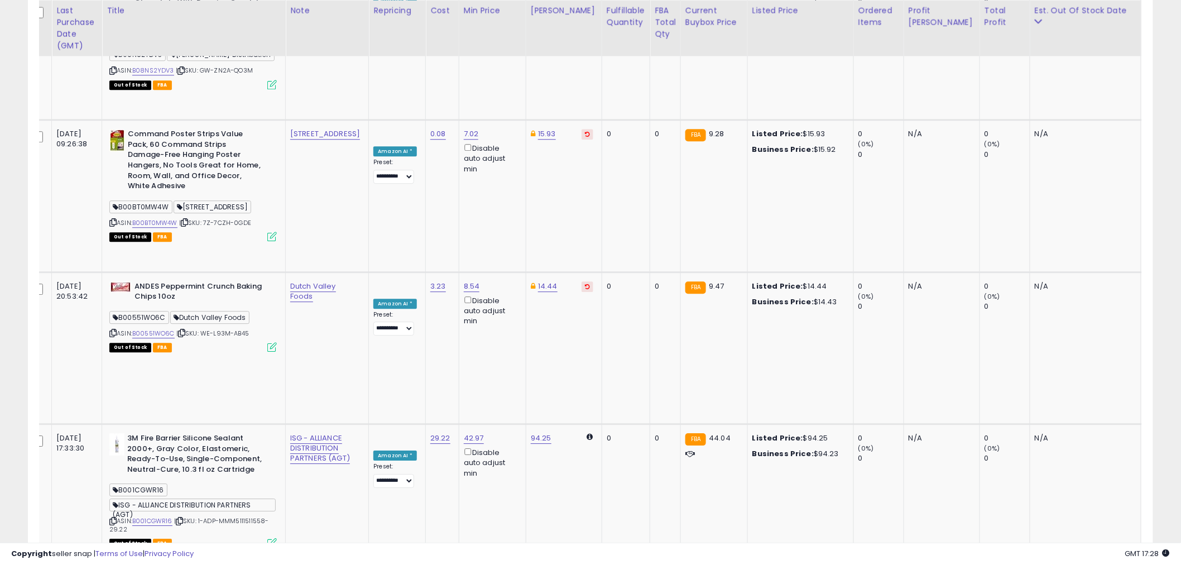
scroll to position [2939, 0]
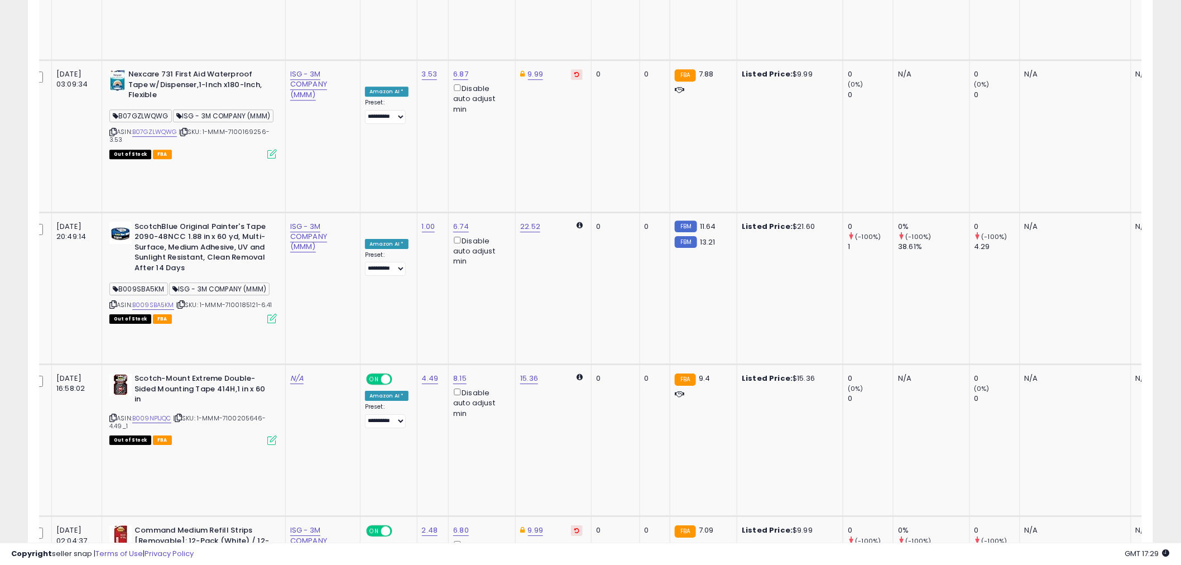
scroll to position [1347, 0]
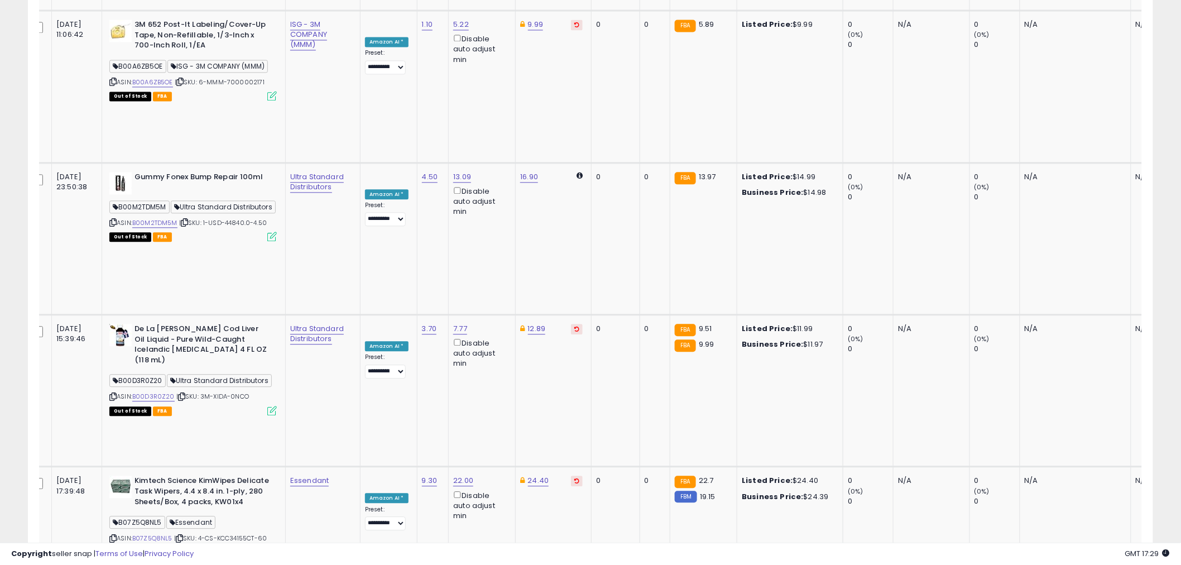
scroll to position [2767, 0]
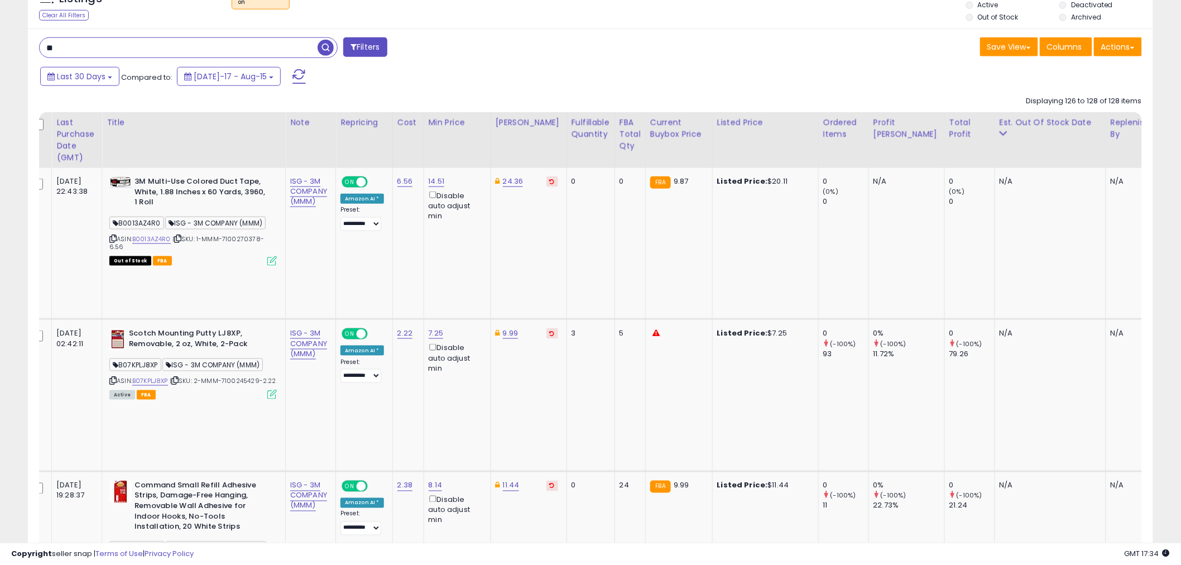
scroll to position [475, 0]
